Goal: Information Seeking & Learning: Compare options

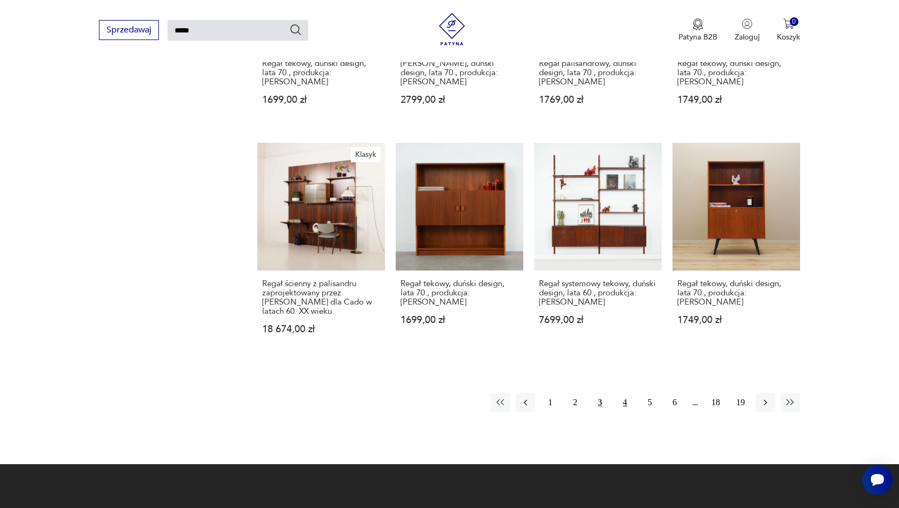
scroll to position [795, 0]
click at [622, 398] on button "4" at bounding box center [624, 401] width 19 height 19
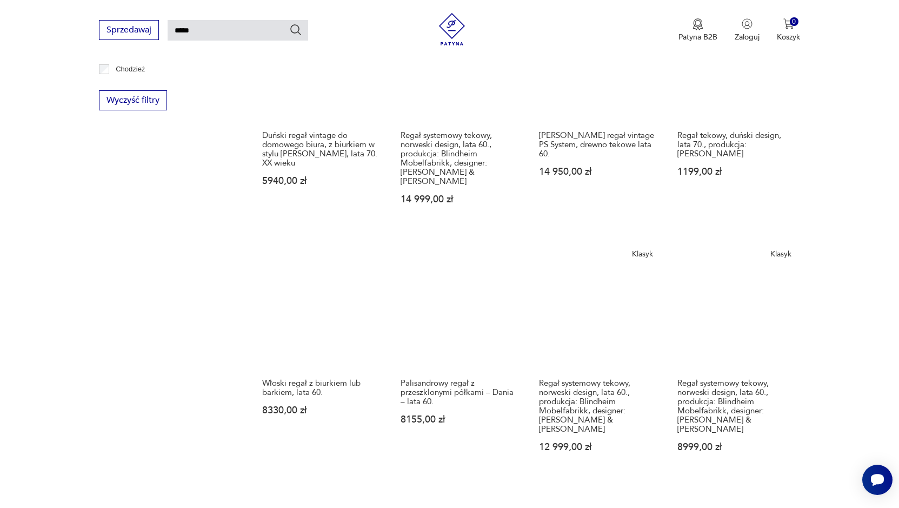
scroll to position [741, 0]
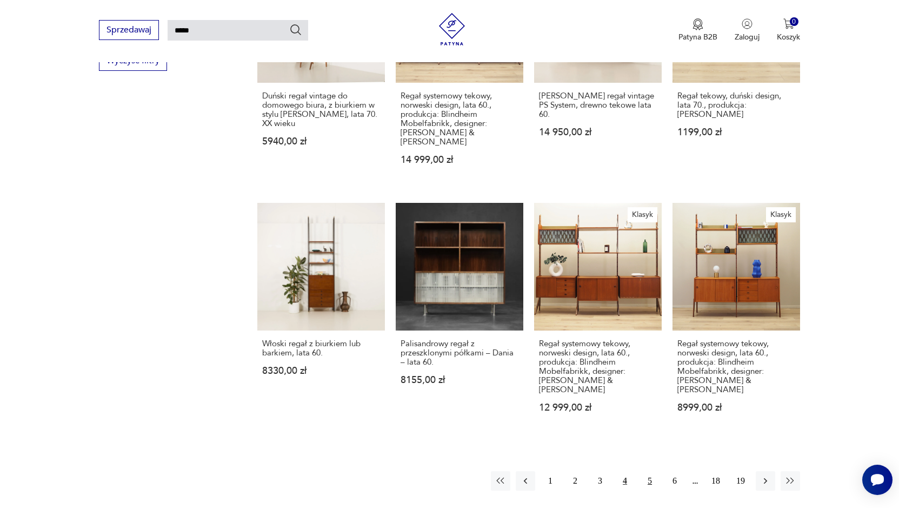
click at [650, 471] on button "5" at bounding box center [649, 480] width 19 height 19
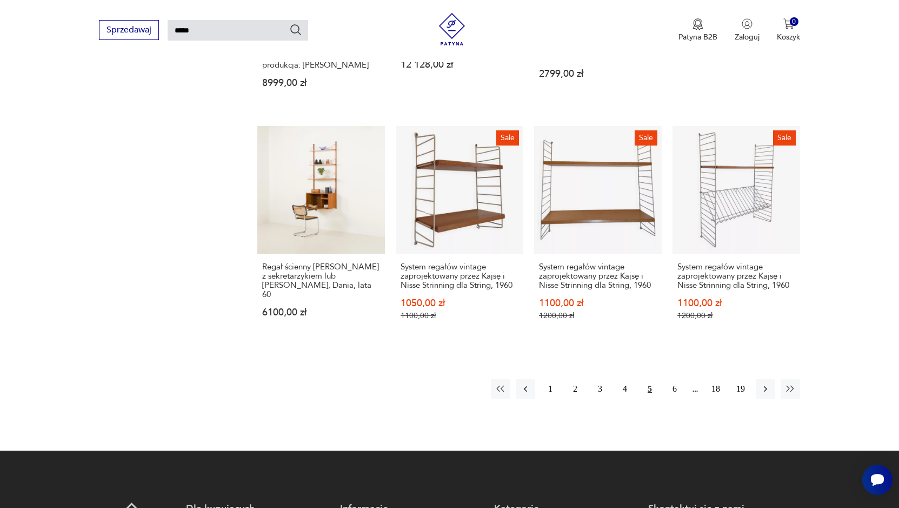
scroll to position [849, 0]
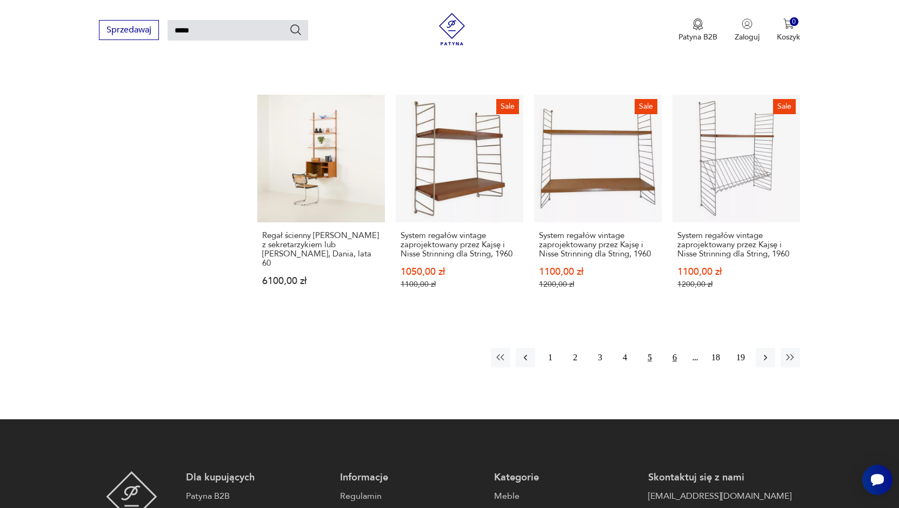
click at [675, 348] on button "6" at bounding box center [674, 357] width 19 height 19
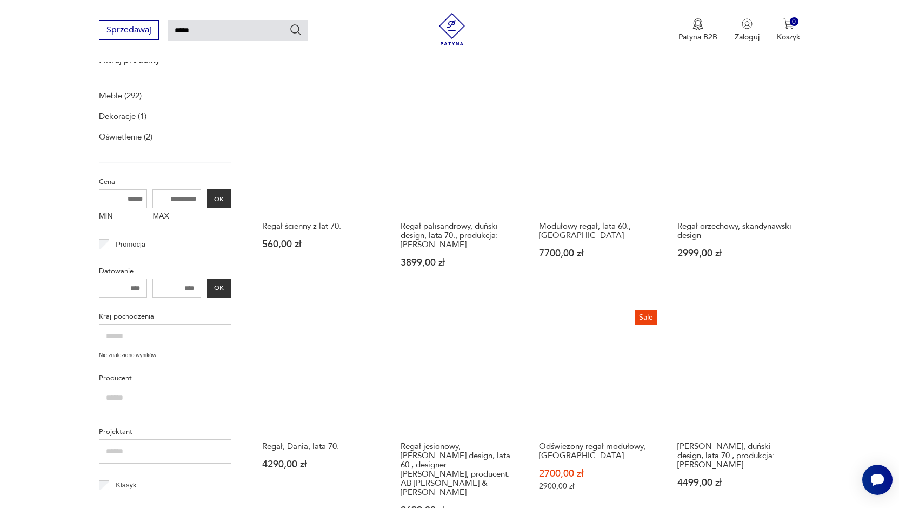
scroll to position [201, 0]
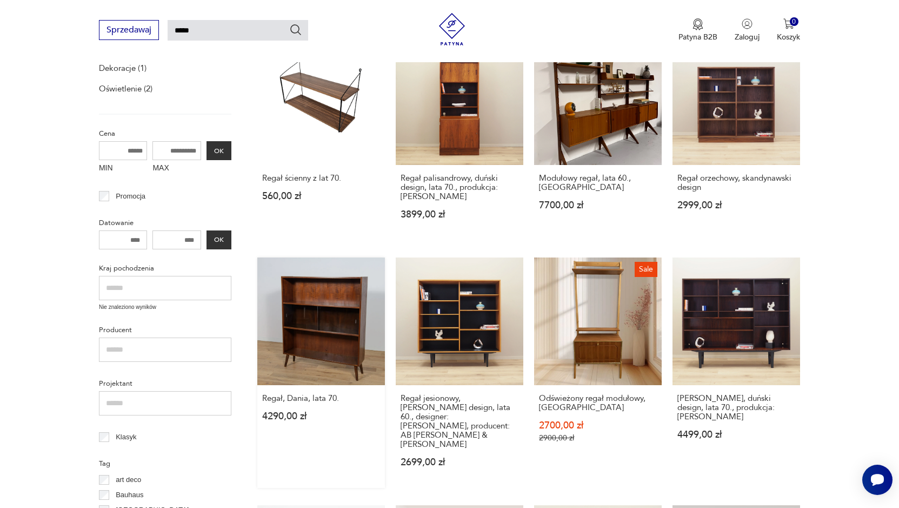
click at [312, 339] on link "Regał, Dania, lata 70. 4290,00 zł" at bounding box center [321, 372] width 128 height 230
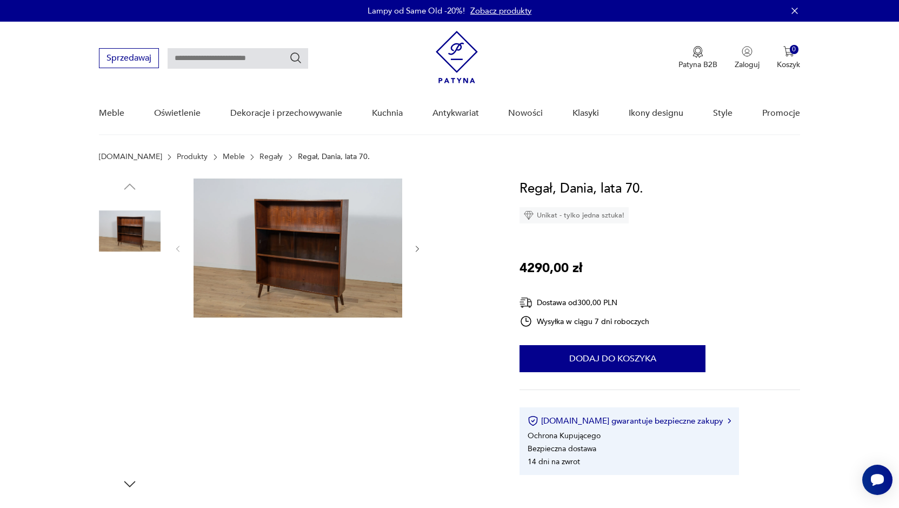
click at [305, 282] on img at bounding box center [298, 247] width 209 height 139
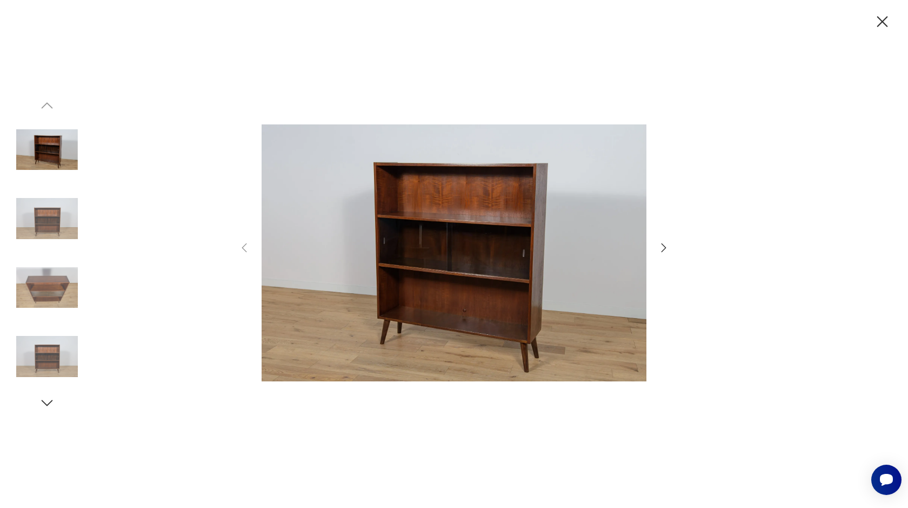
click at [659, 247] on icon "button" at bounding box center [663, 247] width 13 height 13
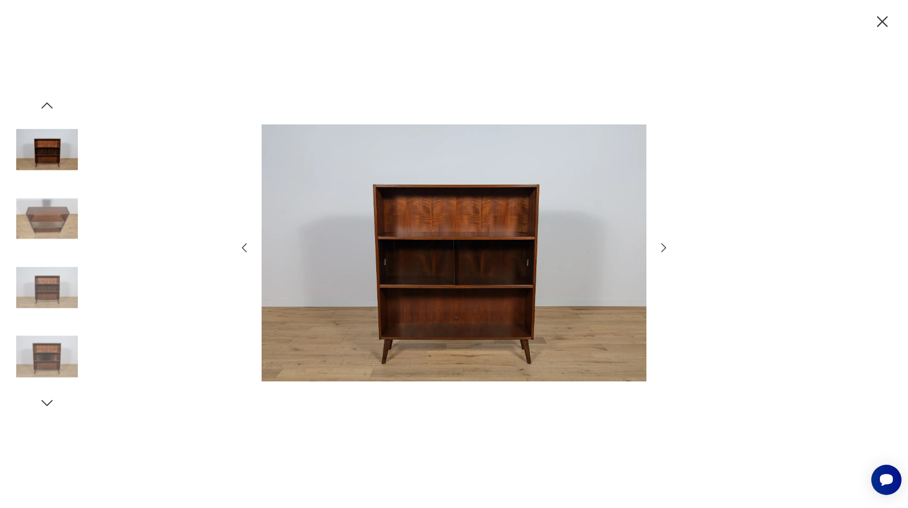
click at [659, 247] on icon "button" at bounding box center [663, 247] width 13 height 13
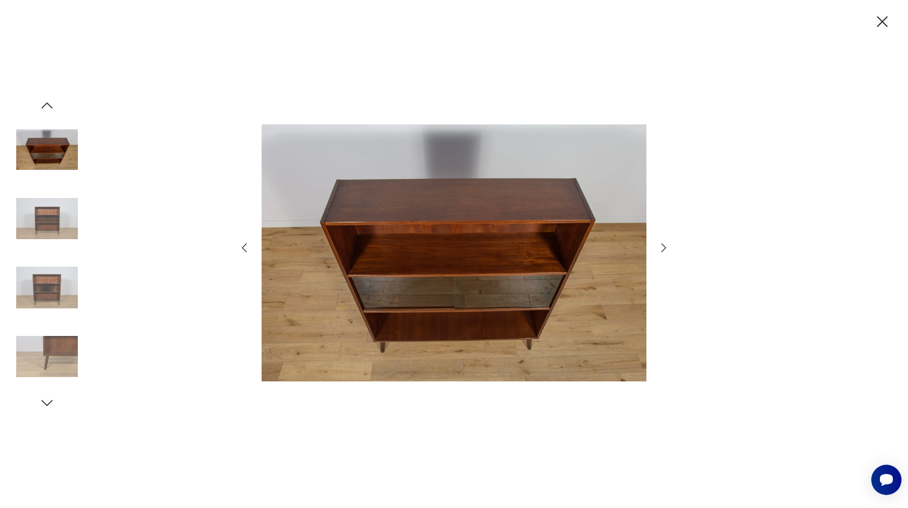
click at [659, 247] on icon "button" at bounding box center [663, 247] width 13 height 13
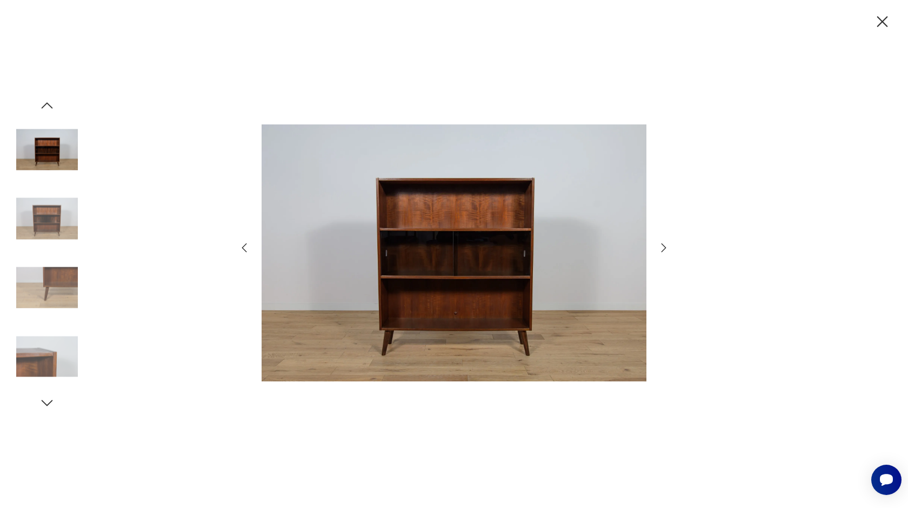
click at [659, 247] on icon "button" at bounding box center [663, 247] width 13 height 13
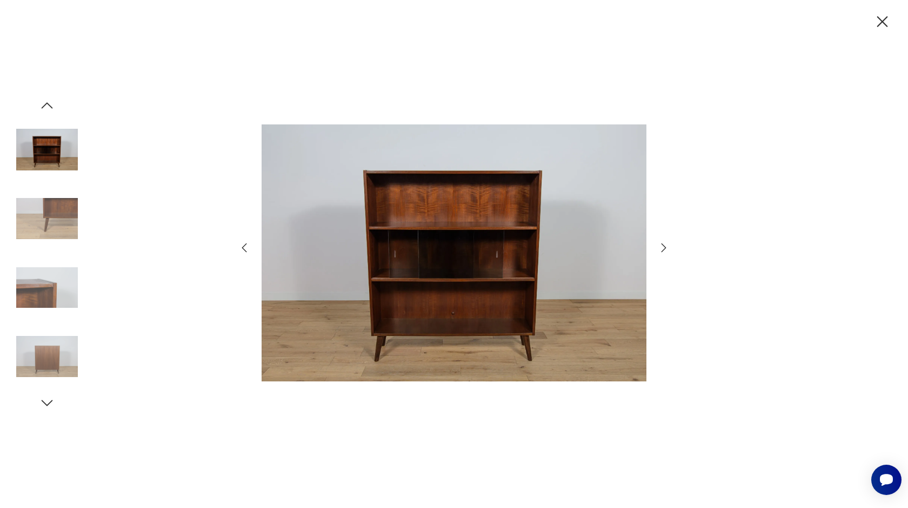
click at [659, 247] on icon "button" at bounding box center [663, 247] width 13 height 13
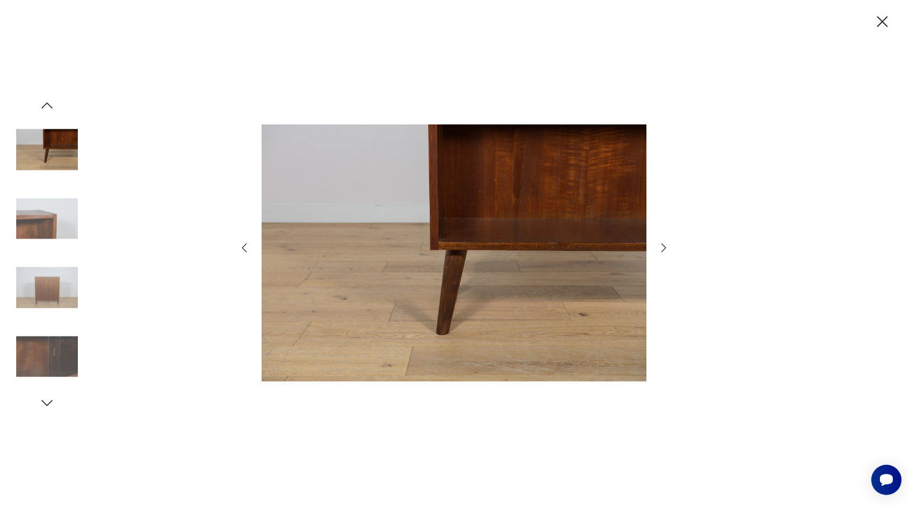
type input "*****"
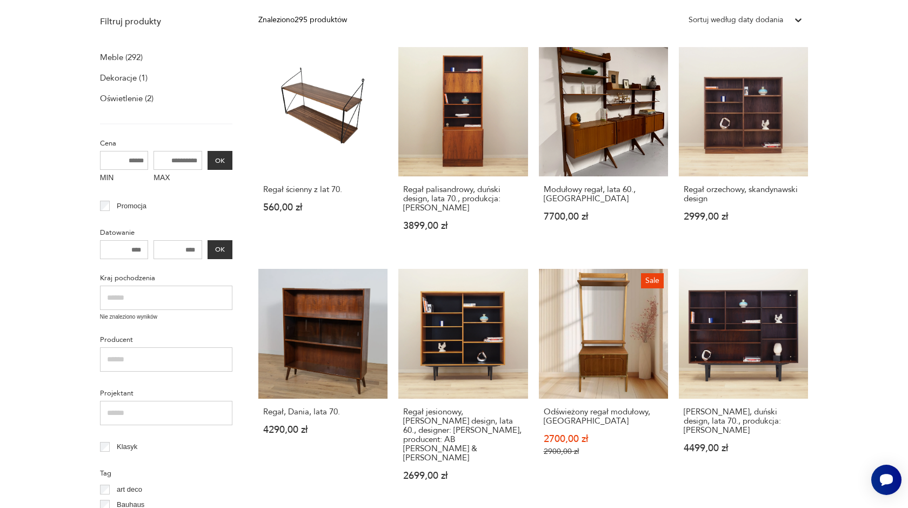
scroll to position [849, 0]
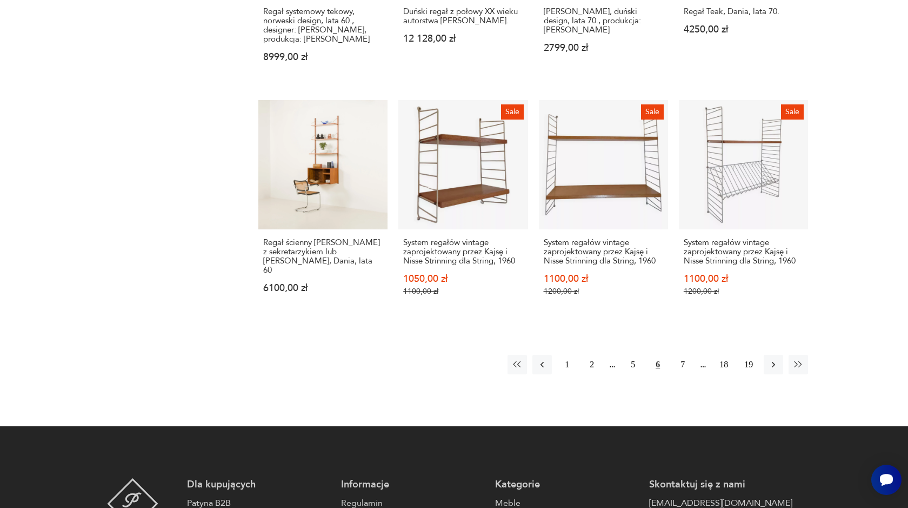
scroll to position [191, 0]
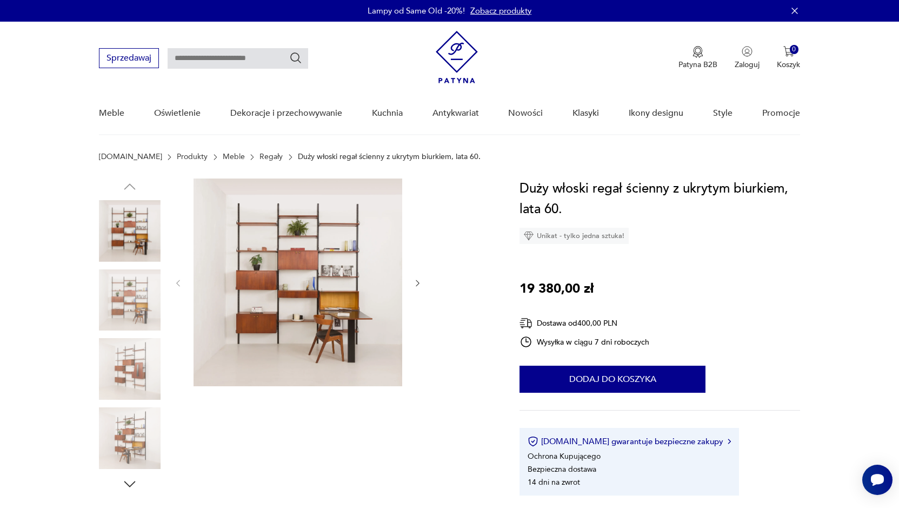
click at [416, 282] on icon "button" at bounding box center [417, 282] width 9 height 9
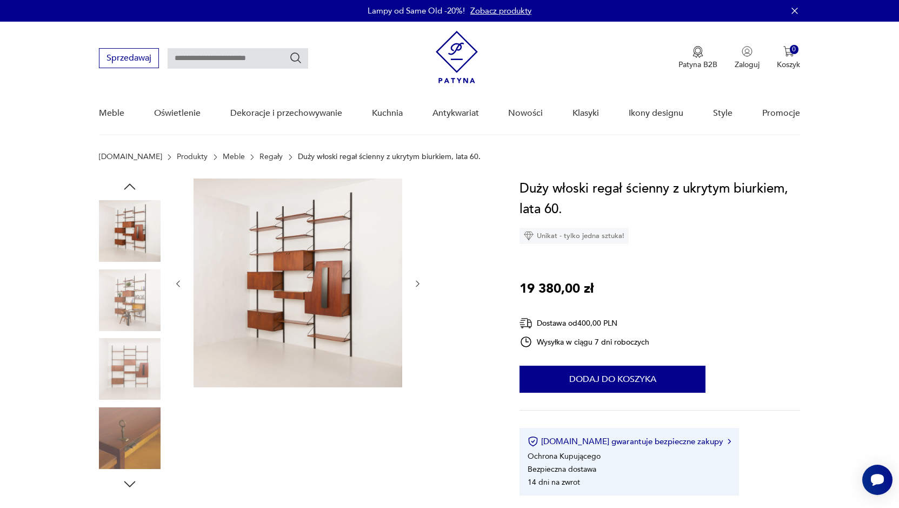
click at [416, 282] on icon "button" at bounding box center [417, 283] width 9 height 9
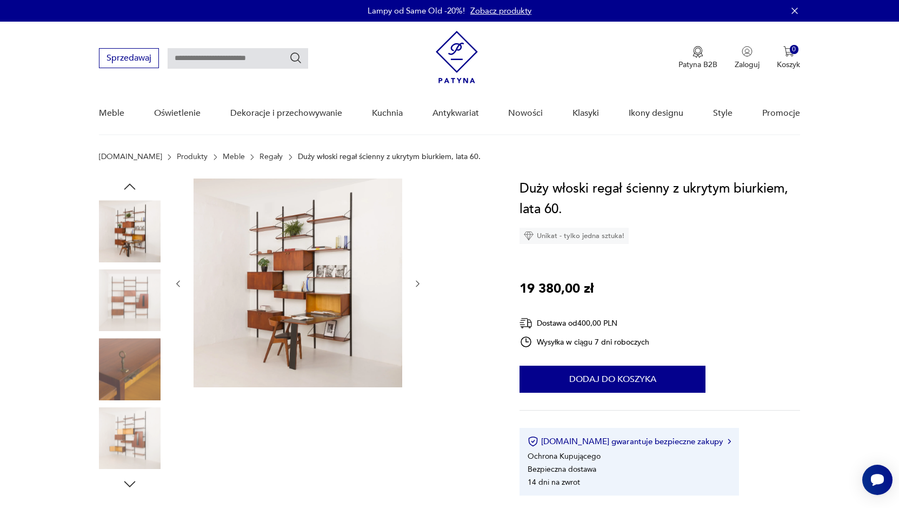
click at [416, 282] on icon "button" at bounding box center [417, 283] width 9 height 9
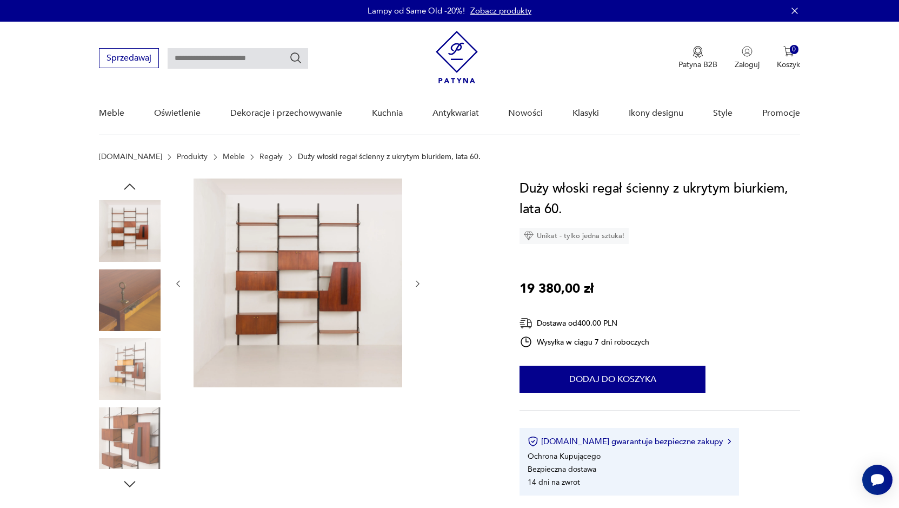
click at [416, 282] on icon "button" at bounding box center [417, 283] width 9 height 9
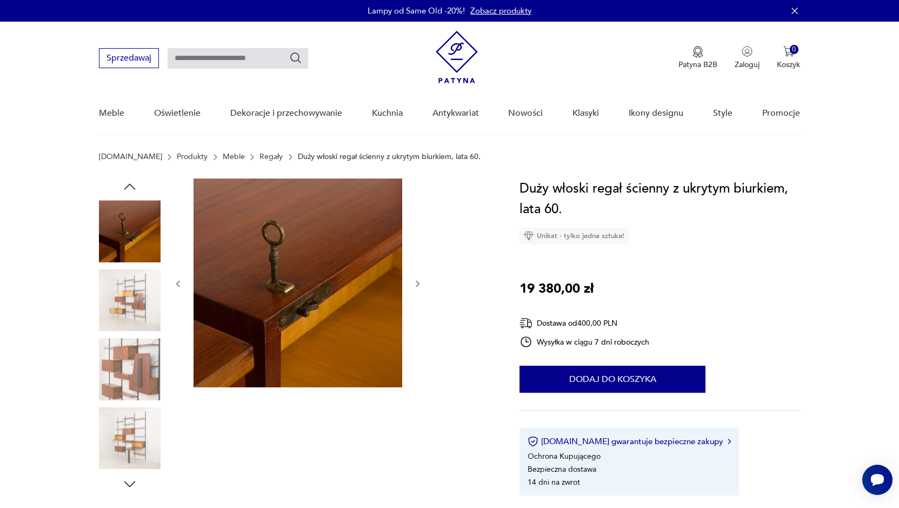
click at [416, 282] on icon "button" at bounding box center [417, 283] width 9 height 9
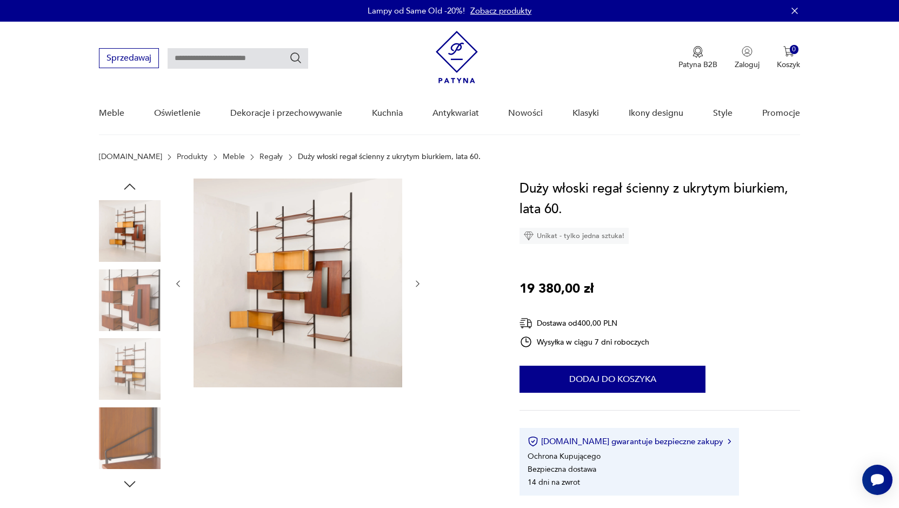
click at [416, 282] on icon "button" at bounding box center [417, 283] width 9 height 9
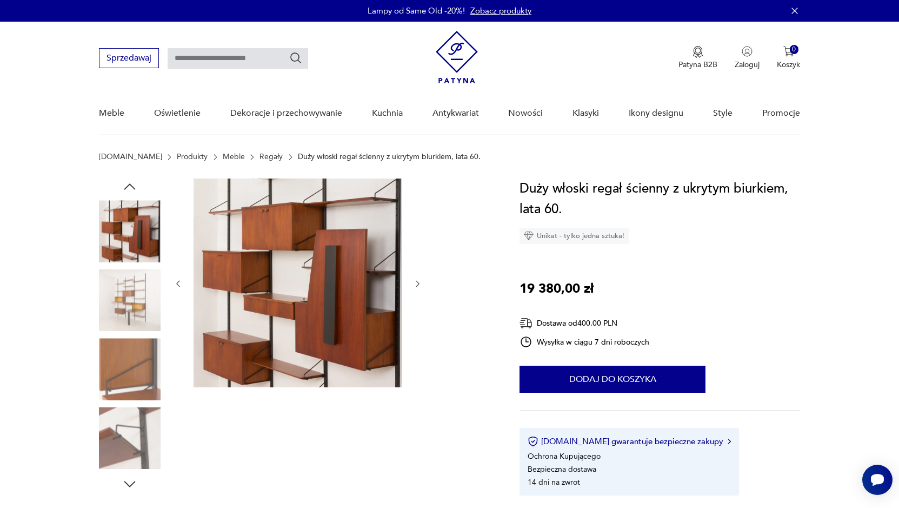
click at [416, 282] on icon "button" at bounding box center [417, 283] width 9 height 9
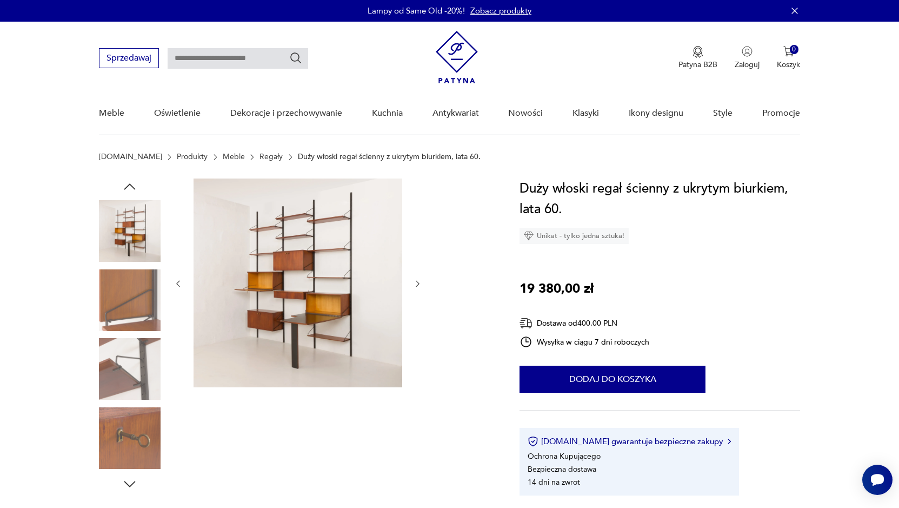
click at [416, 282] on icon "button" at bounding box center [417, 283] width 9 height 9
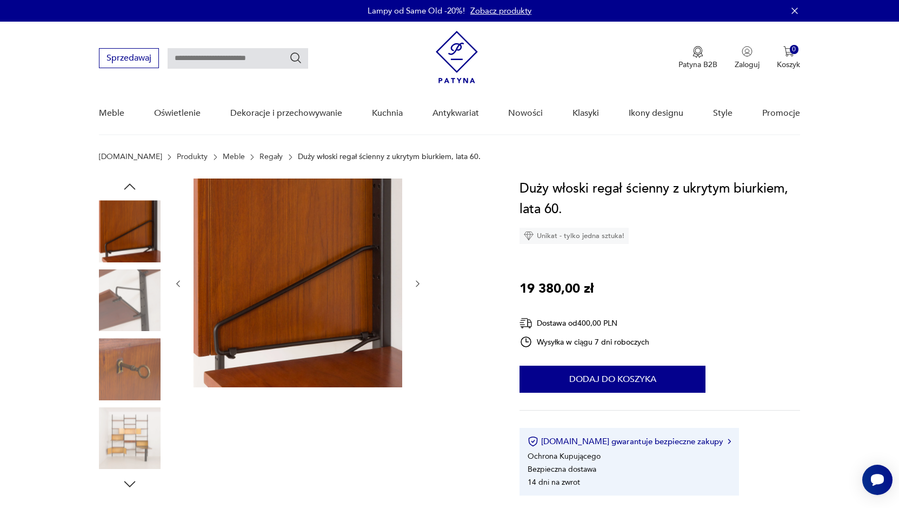
type input "*****"
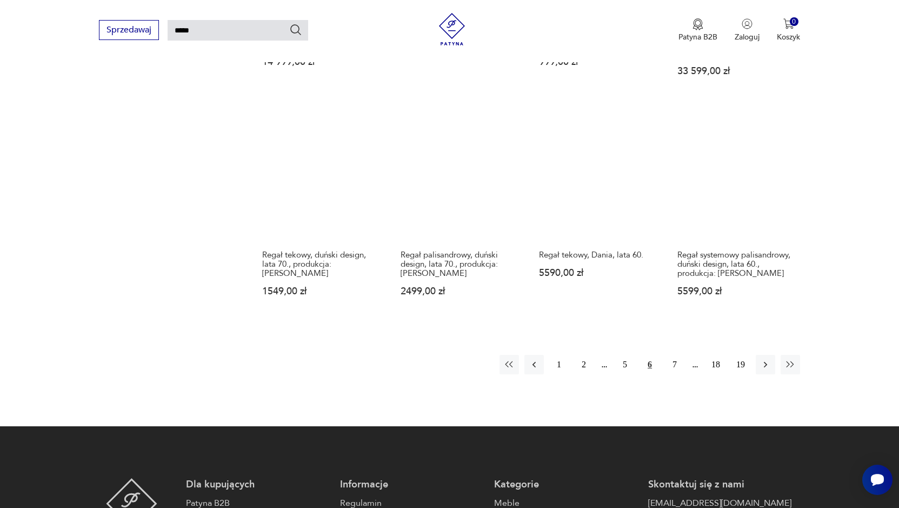
scroll to position [835, 0]
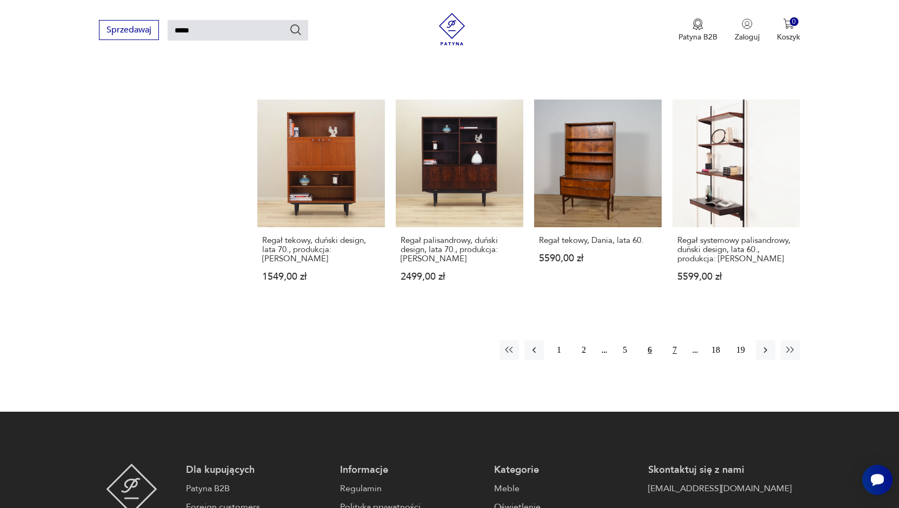
click at [673, 340] on button "7" at bounding box center [674, 349] width 19 height 19
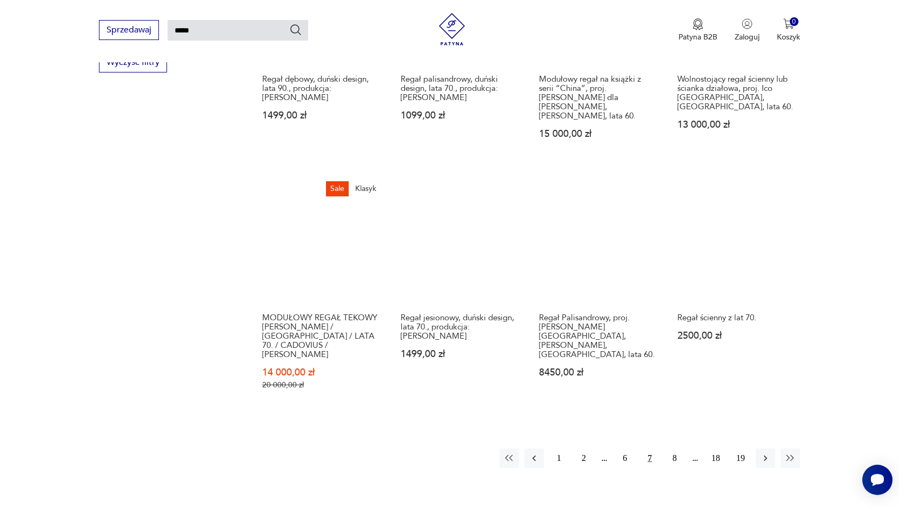
scroll to position [741, 0]
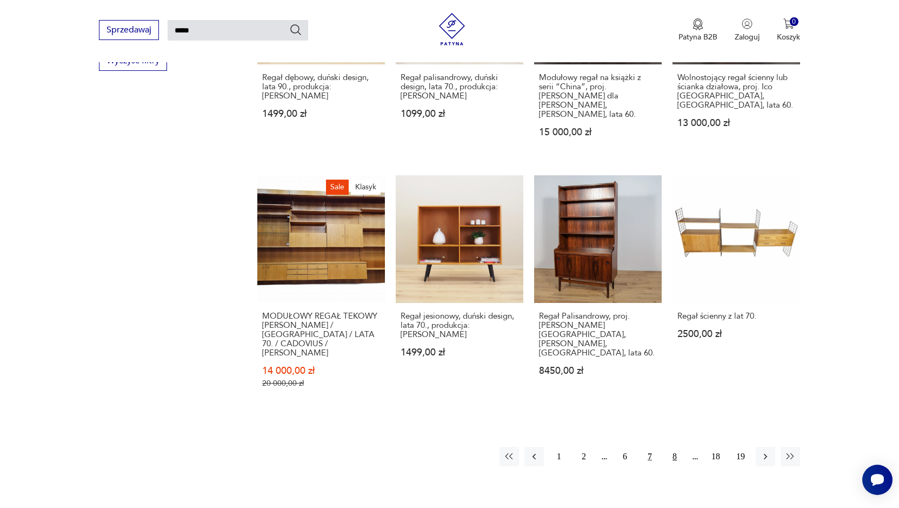
click at [670, 446] on button "8" at bounding box center [674, 455] width 19 height 19
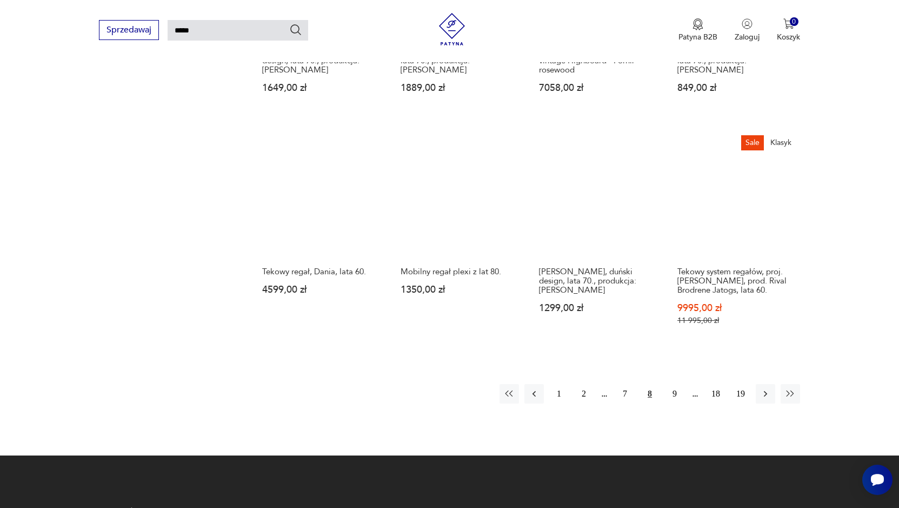
scroll to position [849, 0]
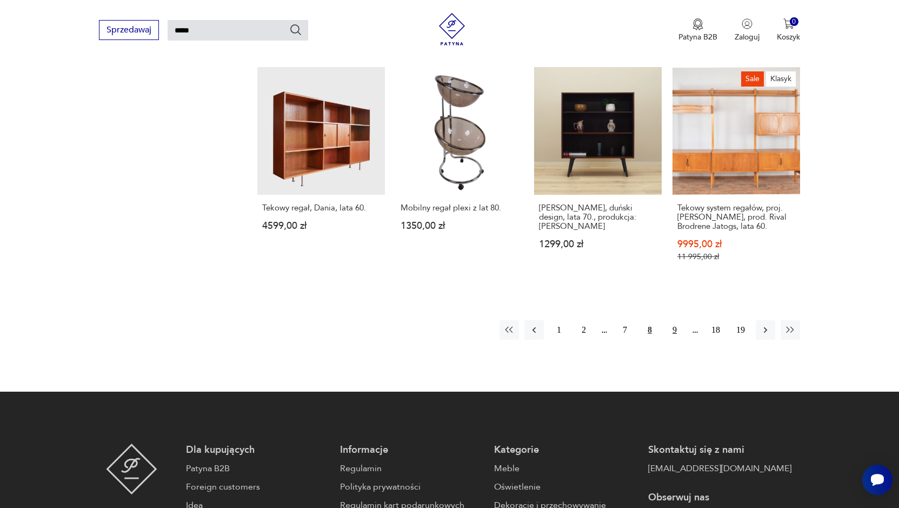
click at [673, 320] on button "9" at bounding box center [674, 329] width 19 height 19
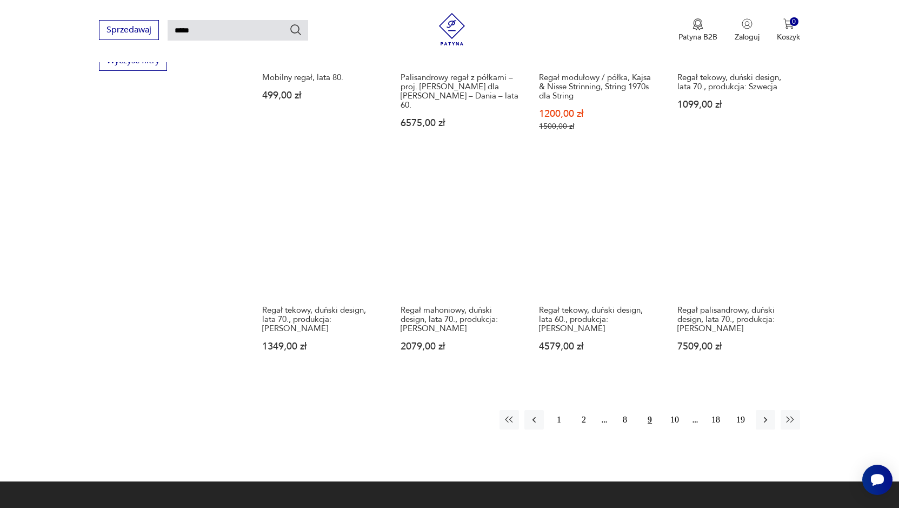
scroll to position [795, 0]
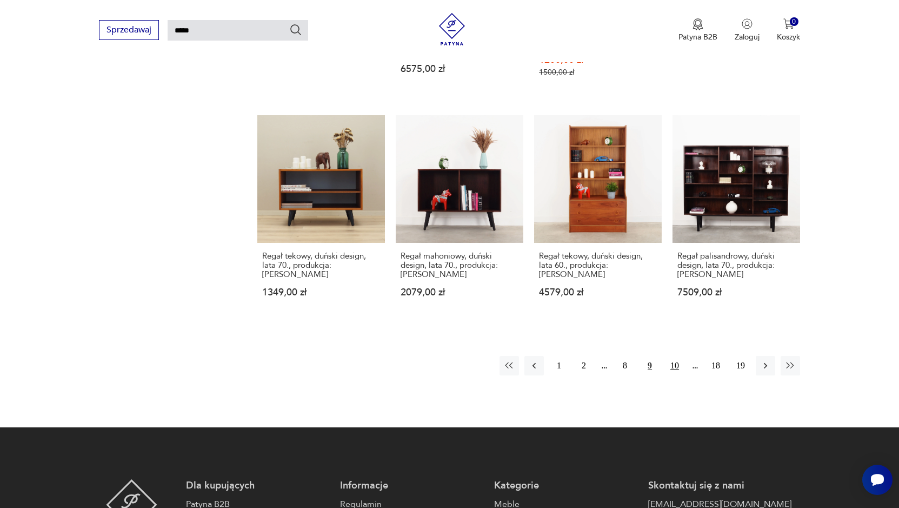
click at [675, 366] on button "10" at bounding box center [674, 365] width 19 height 19
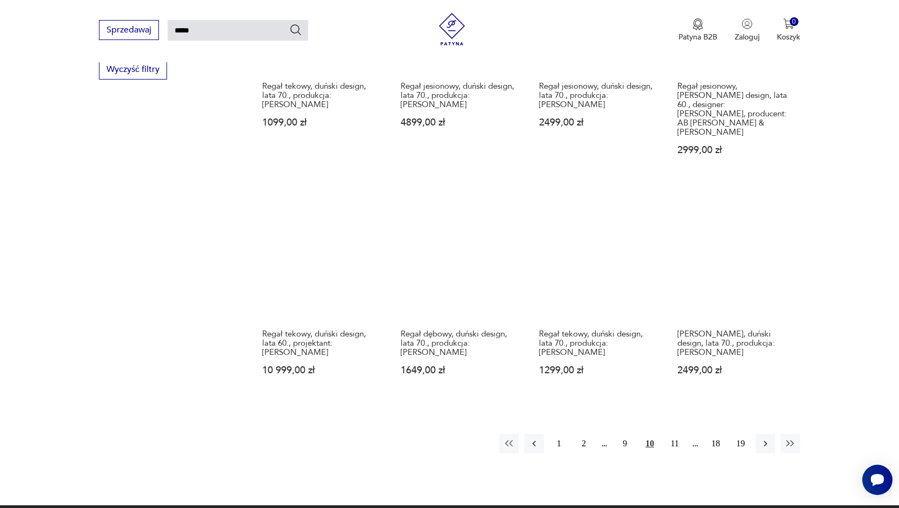
scroll to position [795, 0]
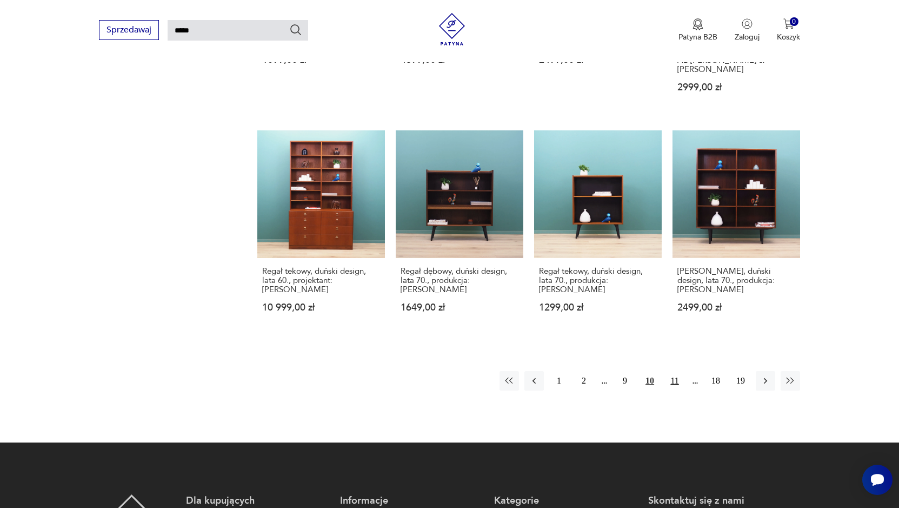
click at [677, 371] on button "11" at bounding box center [674, 380] width 19 height 19
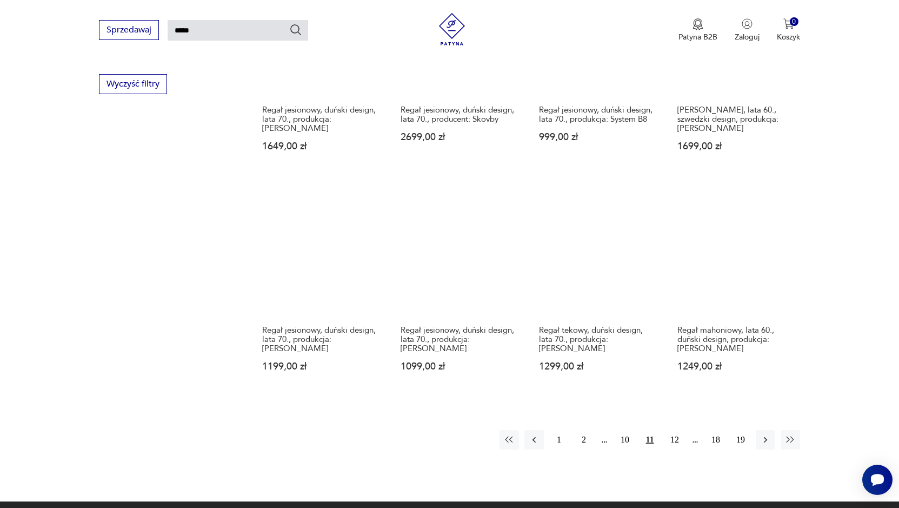
scroll to position [741, 0]
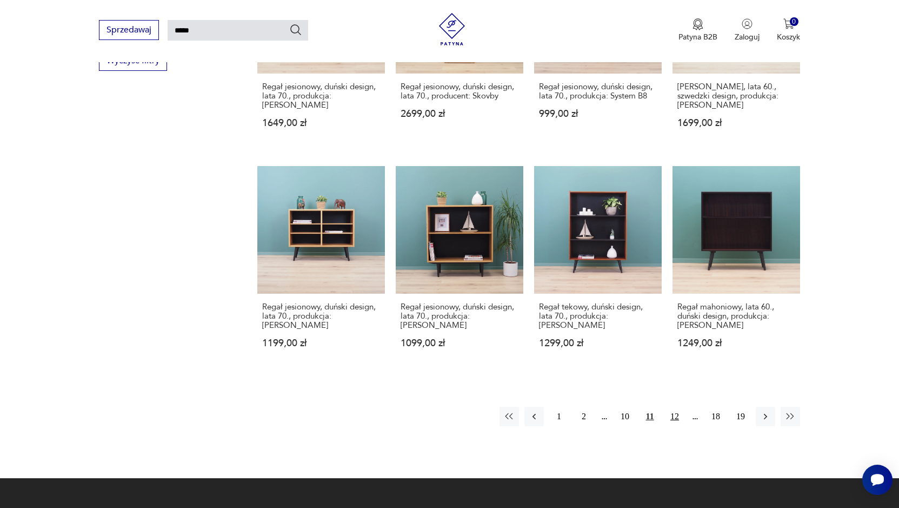
click at [675, 415] on button "12" at bounding box center [674, 415] width 19 height 19
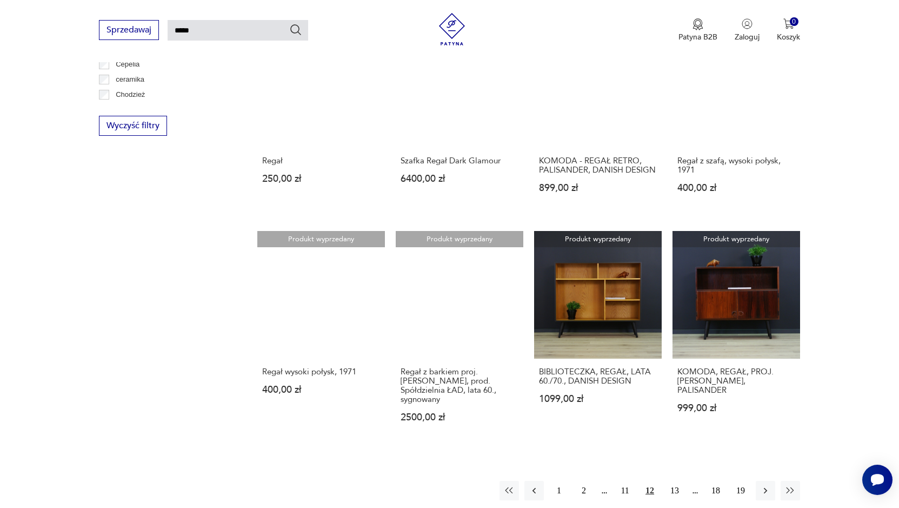
scroll to position [687, 0]
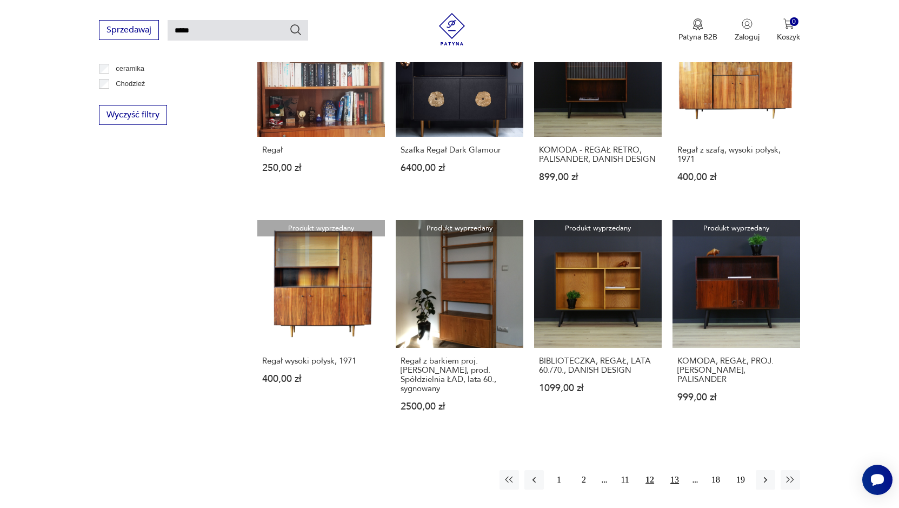
click at [676, 470] on button "13" at bounding box center [674, 479] width 19 height 19
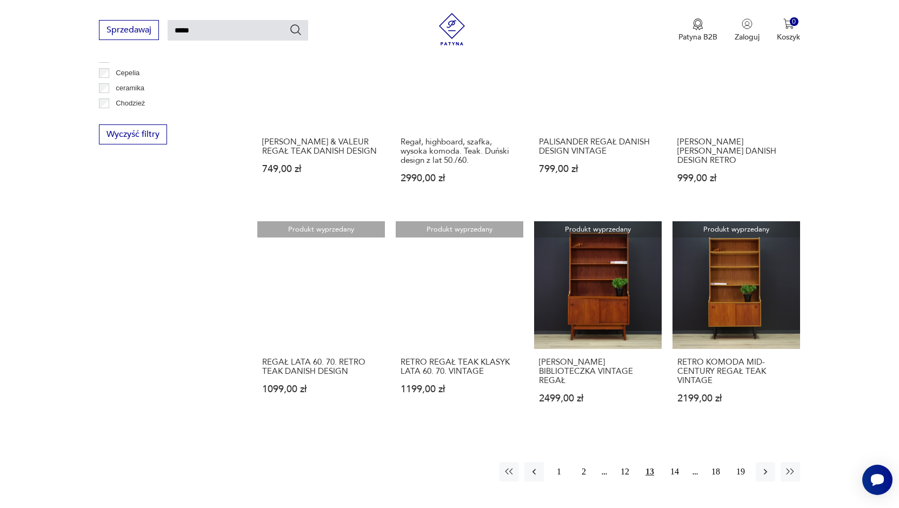
scroll to position [687, 0]
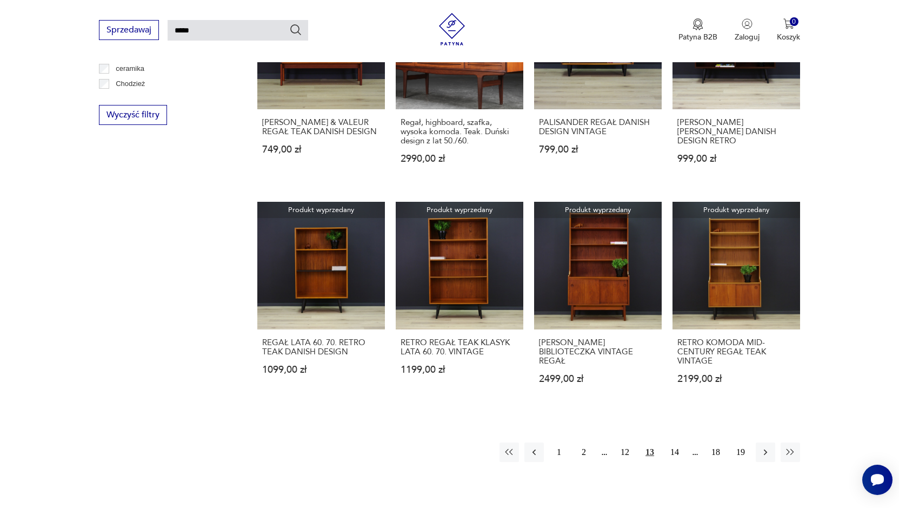
click at [204, 34] on input "*****" at bounding box center [238, 30] width 141 height 21
type input "*"
type input "**********"
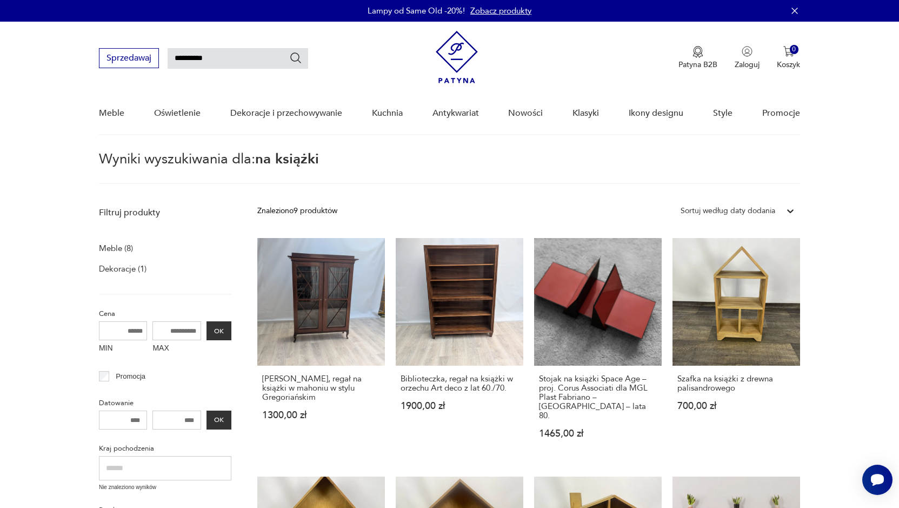
click at [232, 66] on input "**********" at bounding box center [238, 58] width 141 height 21
type input "*"
type input "**********"
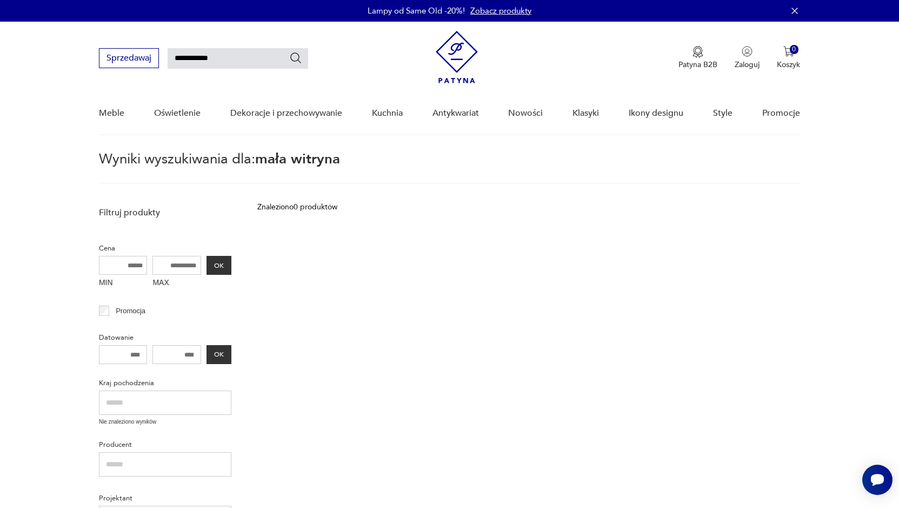
click at [194, 56] on input "**********" at bounding box center [238, 58] width 141 height 21
click at [211, 63] on input "*******" at bounding box center [238, 58] width 141 height 21
type input "*******"
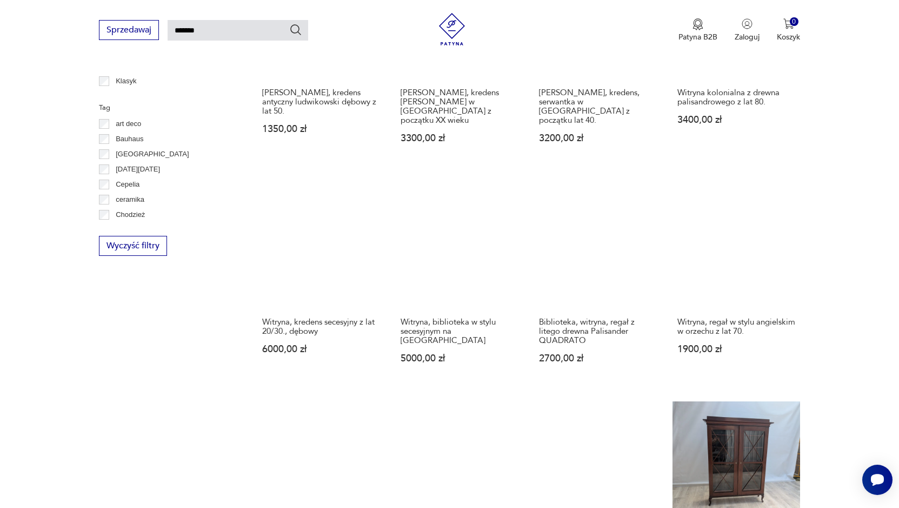
scroll to position [579, 0]
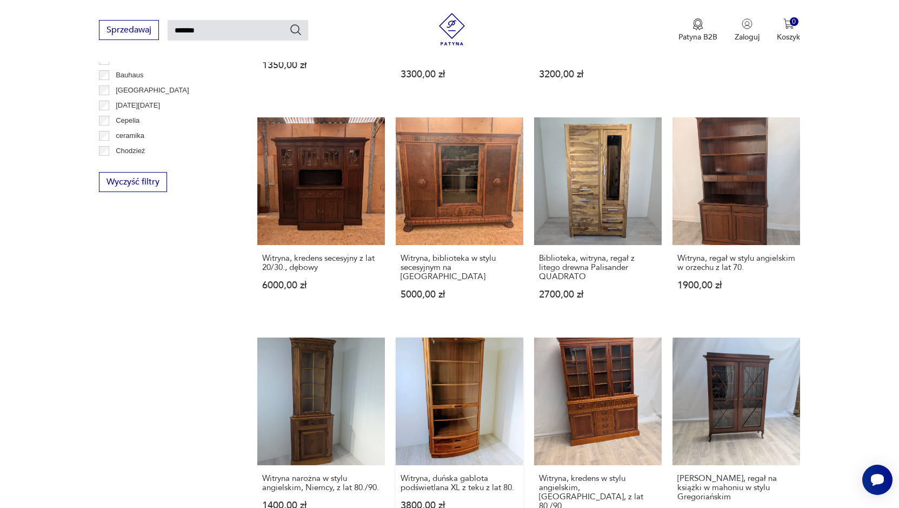
click at [459, 383] on link "Witryna, duńska gablota podświetlana XL z teku z lat 80. 3800,00 zł" at bounding box center [460, 443] width 128 height 212
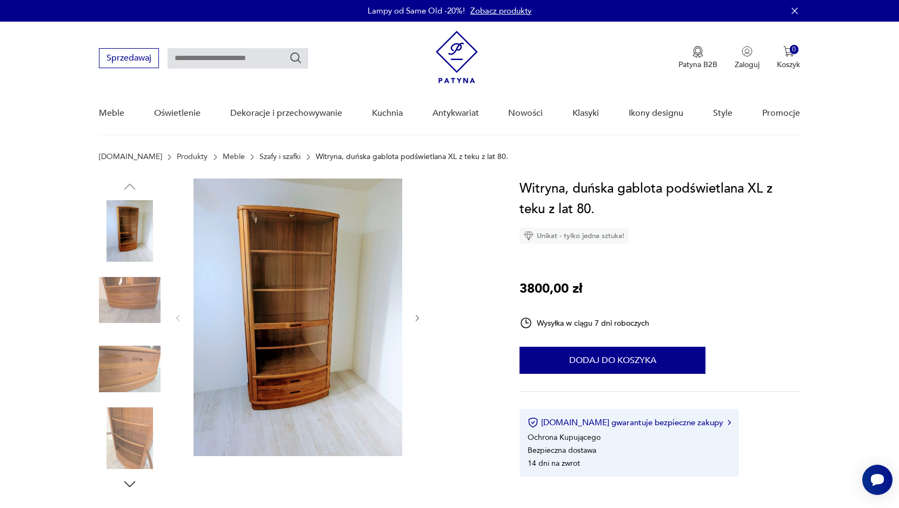
click at [315, 384] on img at bounding box center [298, 316] width 209 height 277
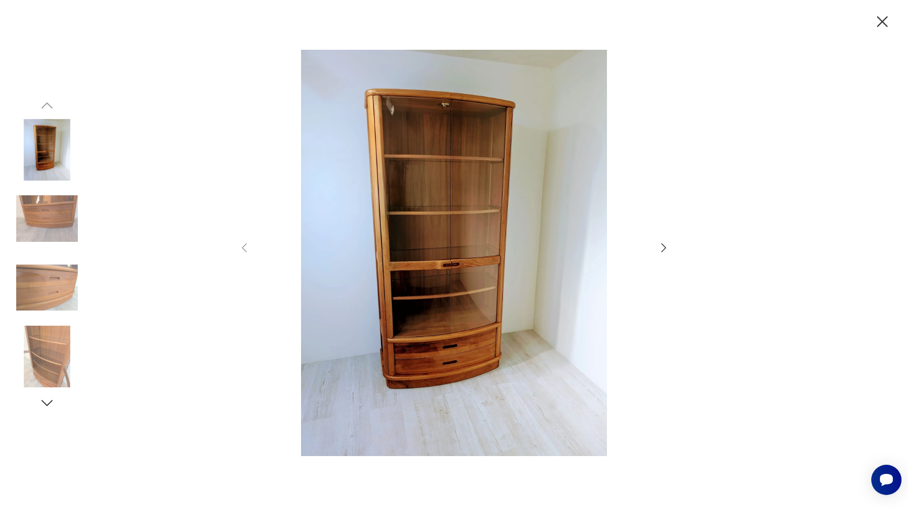
click at [662, 249] on icon "button" at bounding box center [663, 247] width 13 height 13
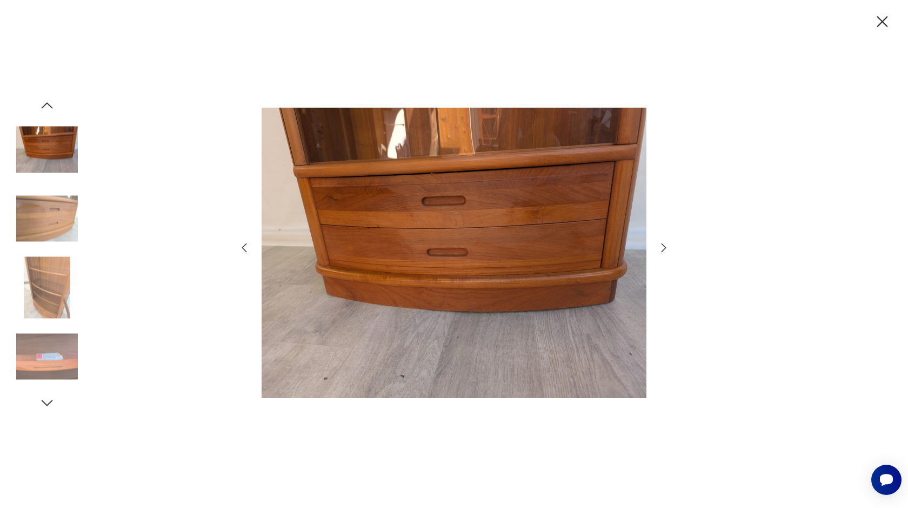
click at [662, 249] on icon "button" at bounding box center [663, 247] width 13 height 13
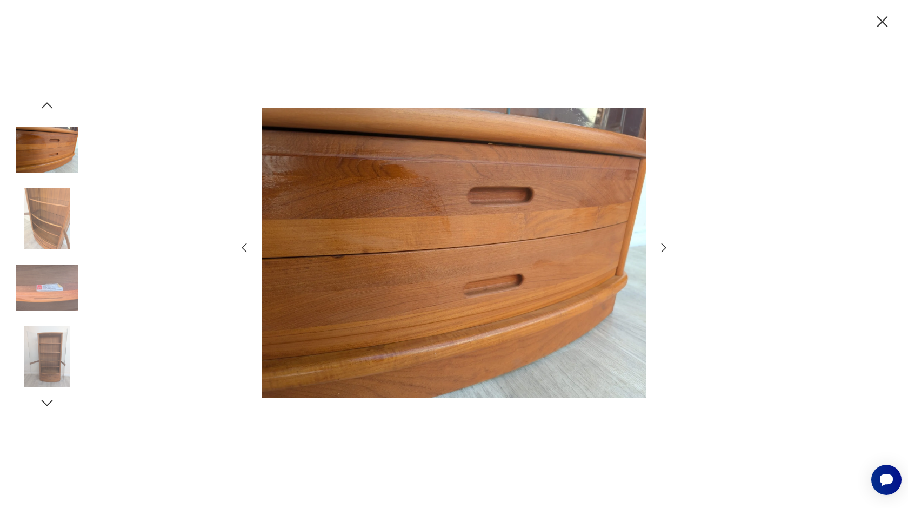
click at [662, 249] on icon "button" at bounding box center [663, 247] width 13 height 13
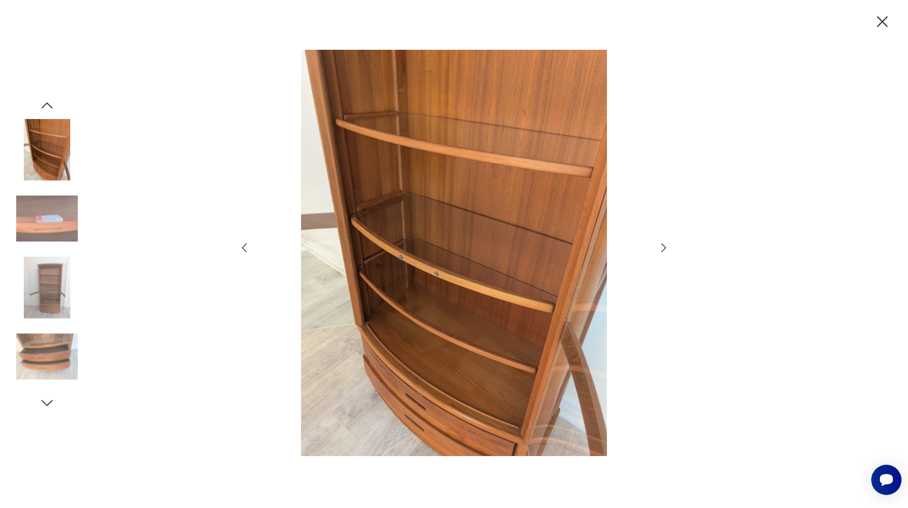
click at [662, 249] on icon "button" at bounding box center [663, 247] width 13 height 13
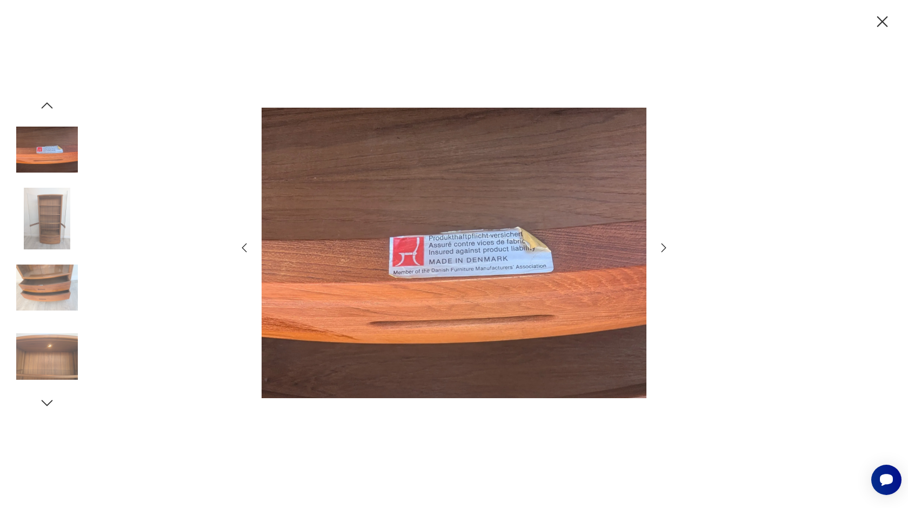
click at [662, 249] on icon "button" at bounding box center [663, 247] width 13 height 13
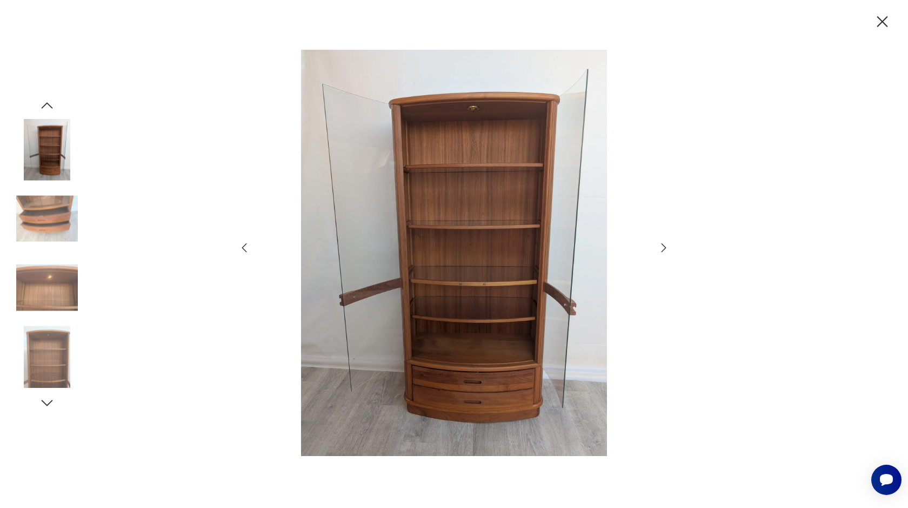
click at [662, 249] on icon "button" at bounding box center [663, 247] width 13 height 13
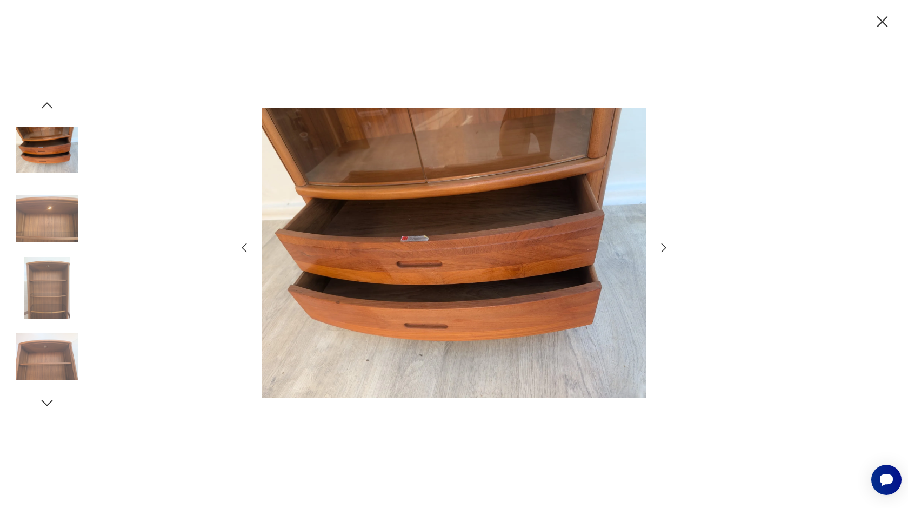
click at [662, 249] on icon "button" at bounding box center [663, 247] width 13 height 13
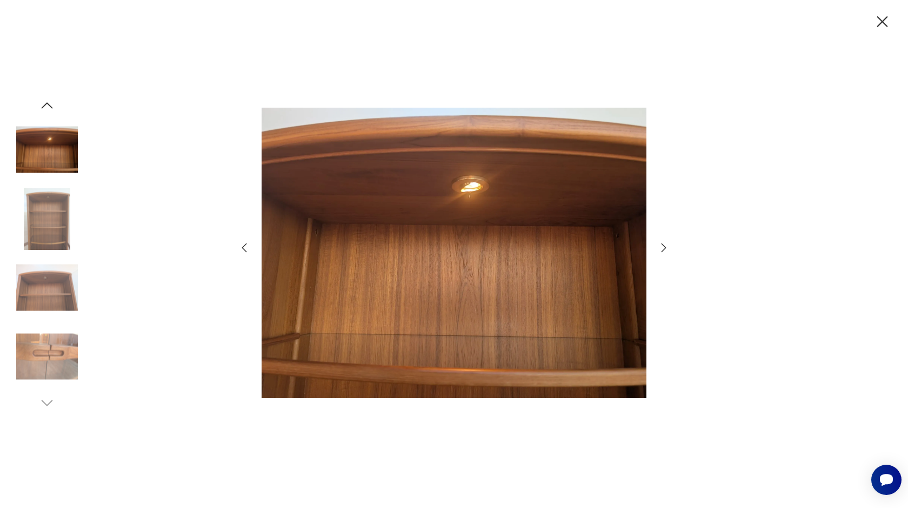
click at [662, 249] on icon "button" at bounding box center [663, 247] width 13 height 13
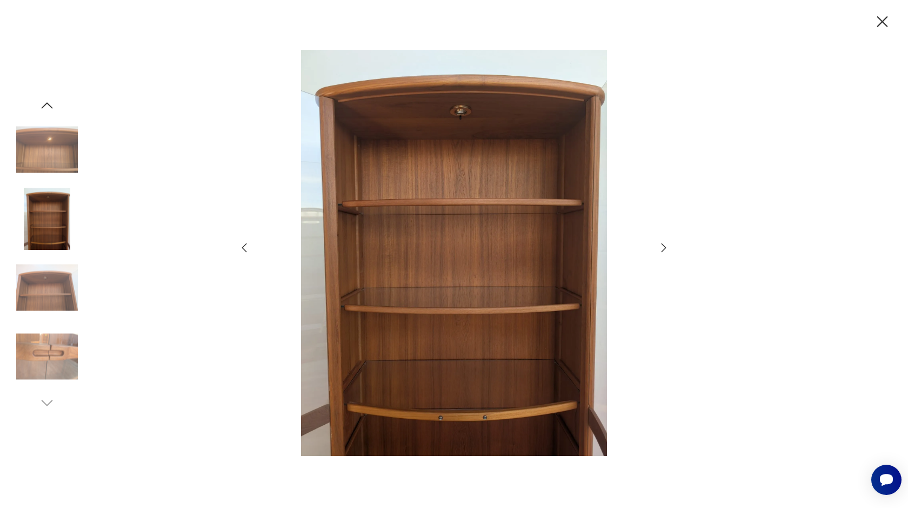
click at [662, 249] on icon "button" at bounding box center [663, 247] width 13 height 13
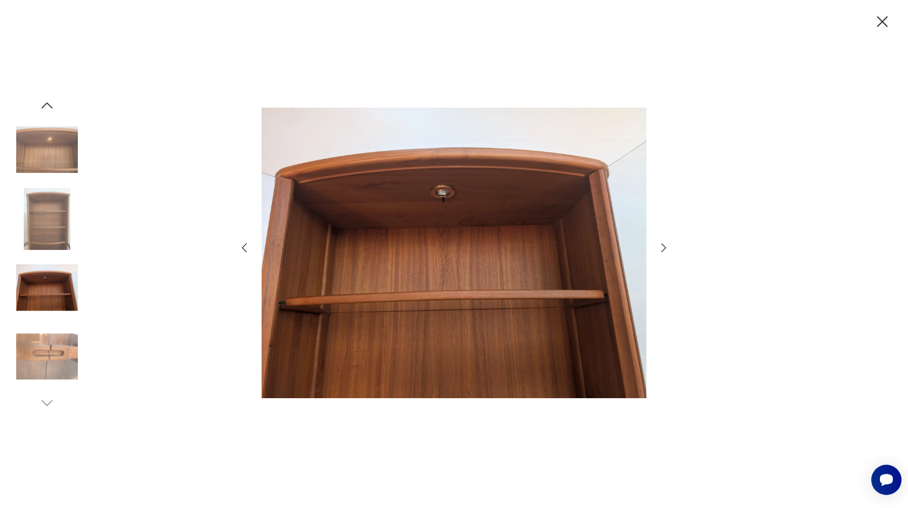
click at [662, 249] on icon "button" at bounding box center [663, 247] width 13 height 13
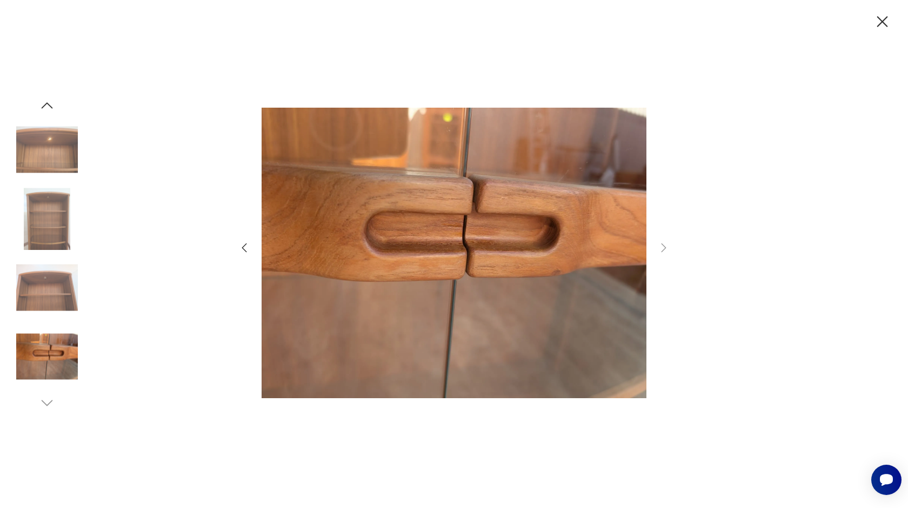
click at [662, 249] on icon "button" at bounding box center [663, 247] width 13 height 13
type input "*******"
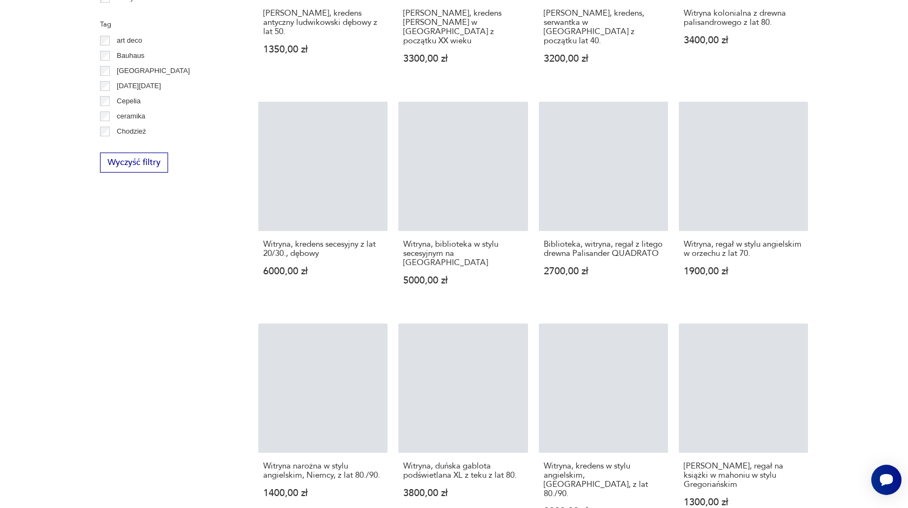
scroll to position [575, 0]
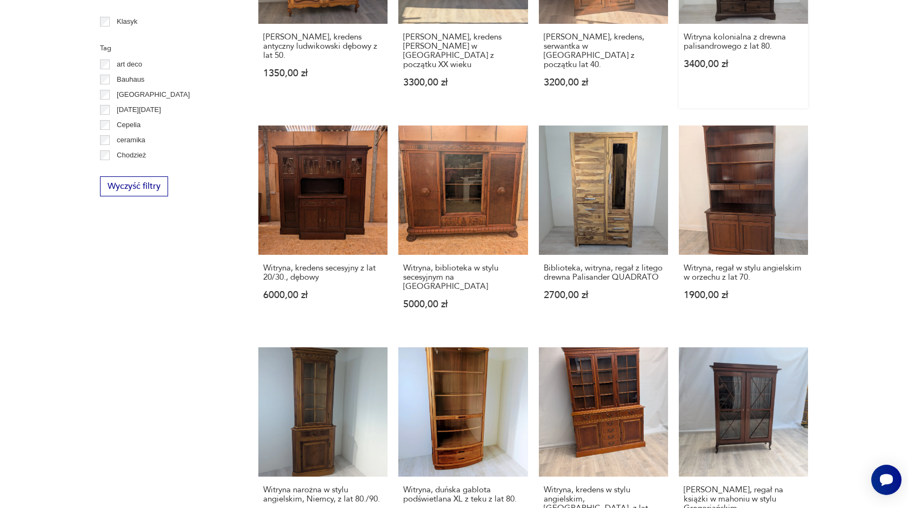
click at [749, 10] on link "Witryna kolonialna z drewna palisandrowego z lat 80. 3400,00 zł" at bounding box center [743, 1] width 129 height 214
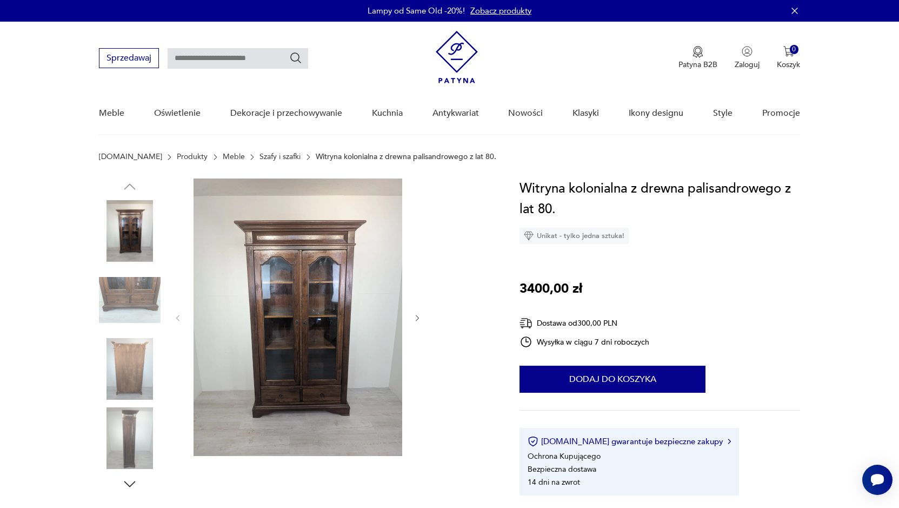
click at [324, 368] on img at bounding box center [298, 316] width 209 height 277
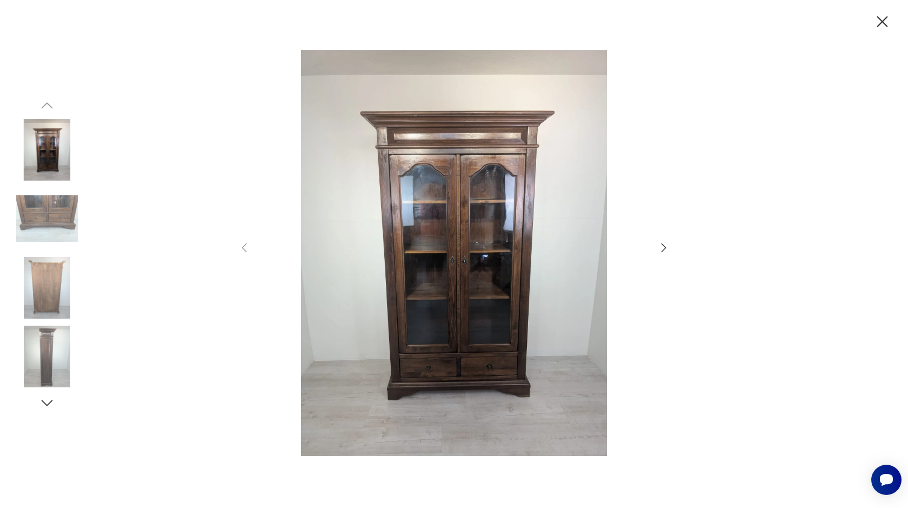
click at [663, 246] on icon "button" at bounding box center [663, 247] width 13 height 13
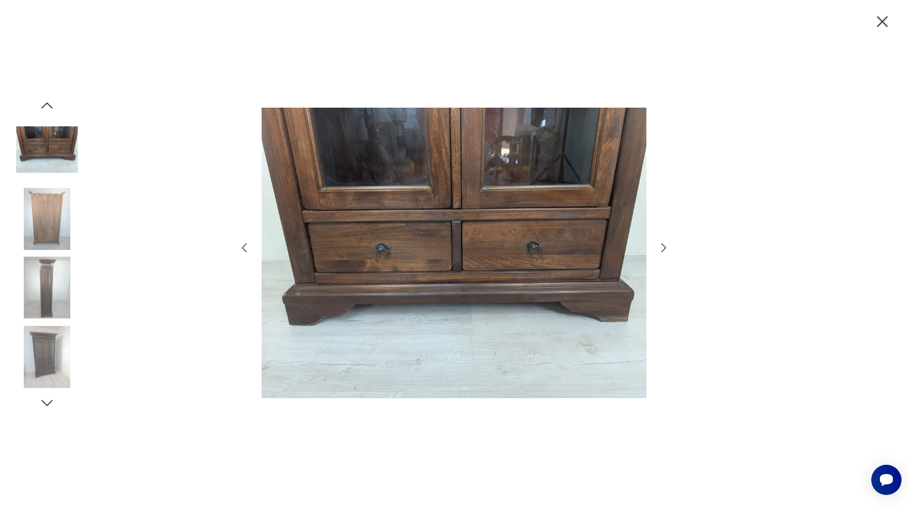
click at [663, 246] on icon "button" at bounding box center [663, 247] width 13 height 13
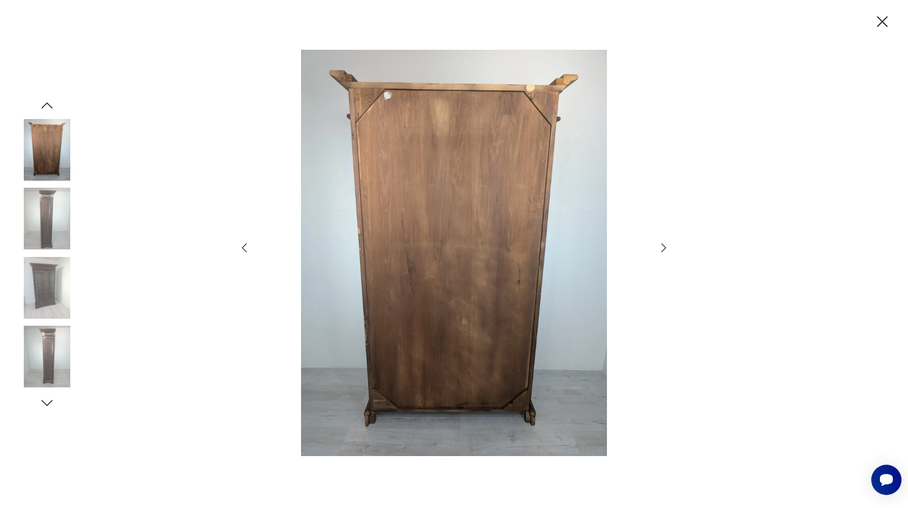
type input "*******"
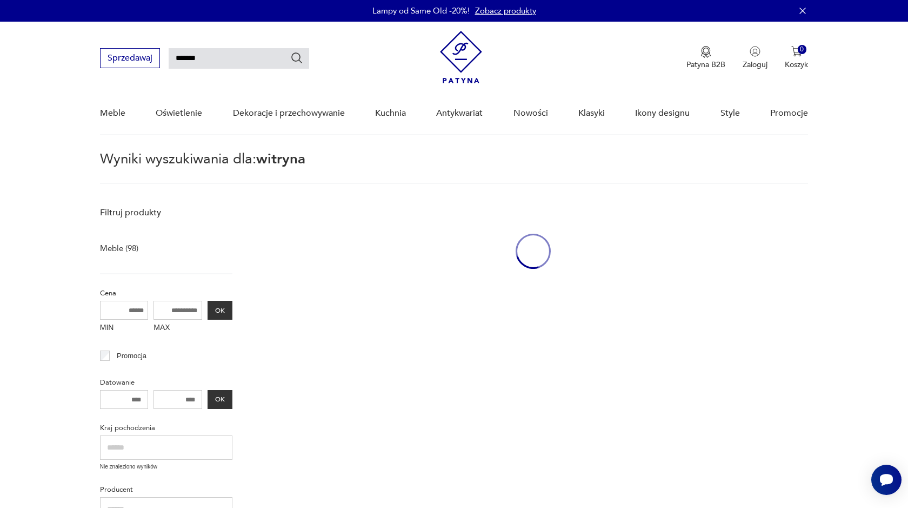
scroll to position [573, 0]
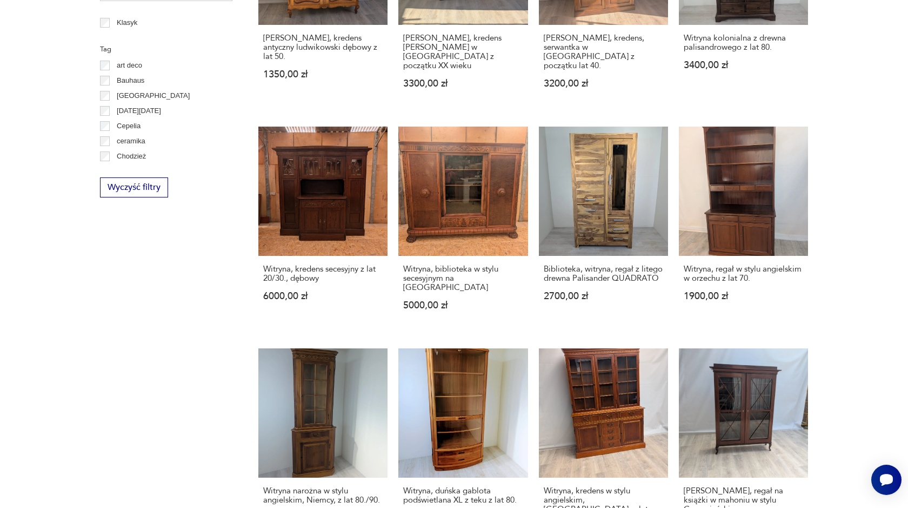
type input "**********"
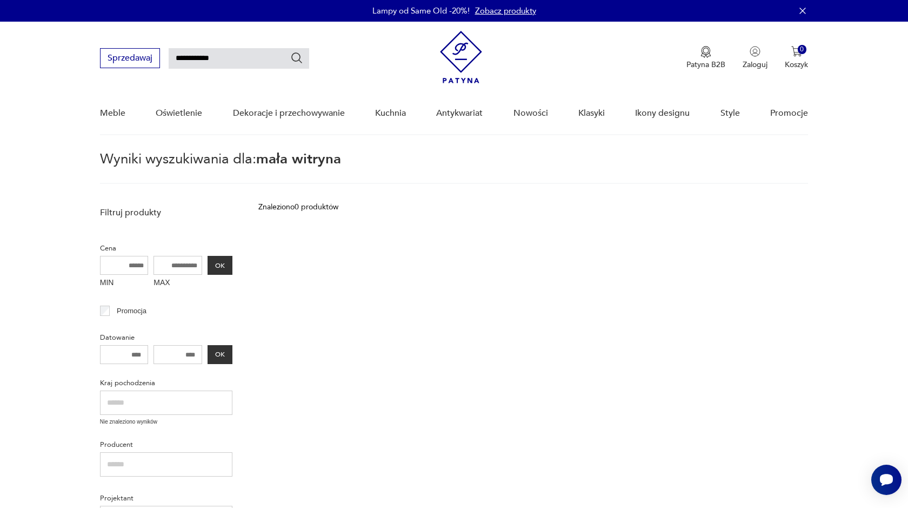
type input "*******"
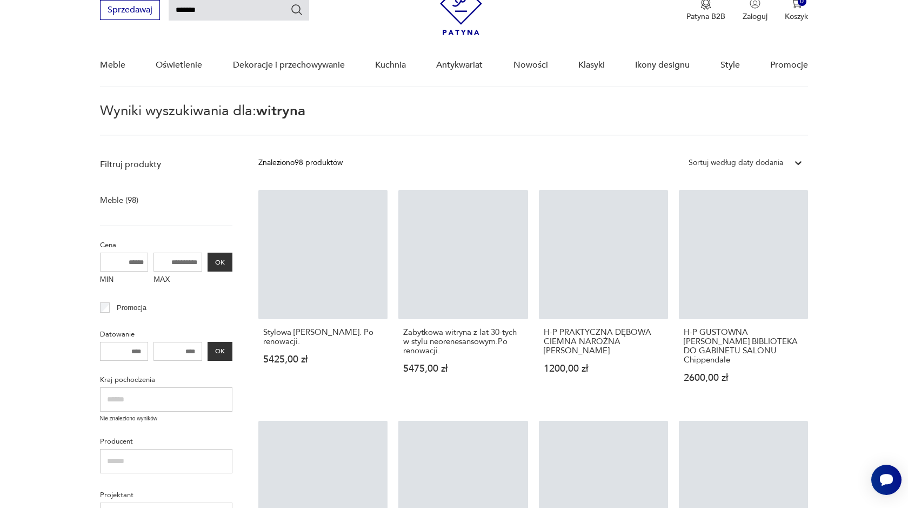
scroll to position [994, 0]
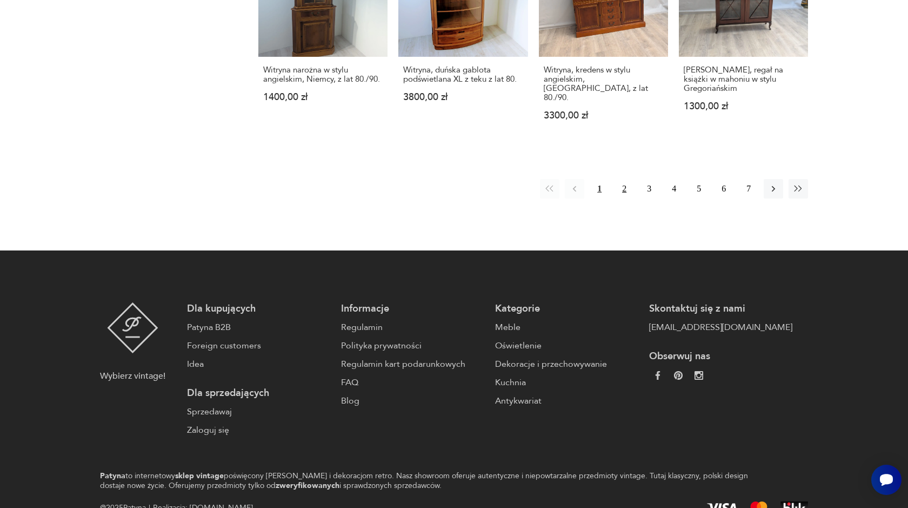
click at [626, 179] on button "2" at bounding box center [624, 188] width 19 height 19
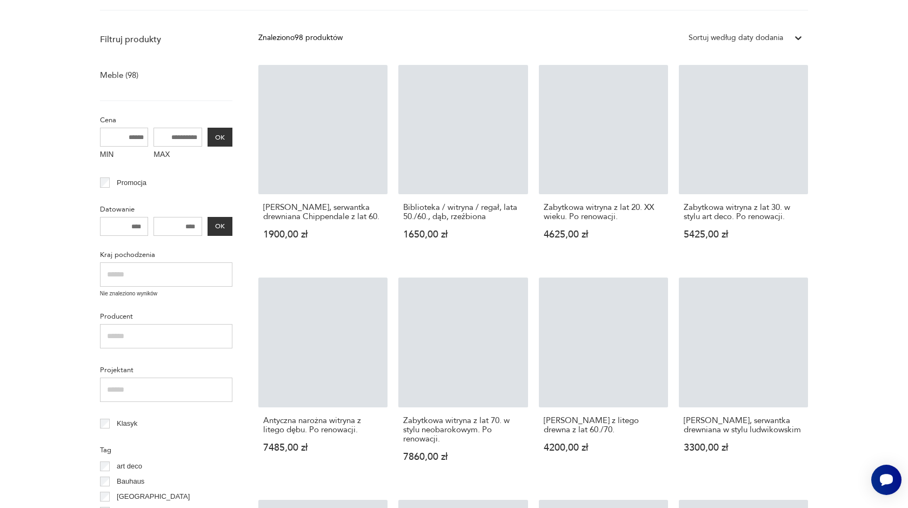
scroll to position [38, 0]
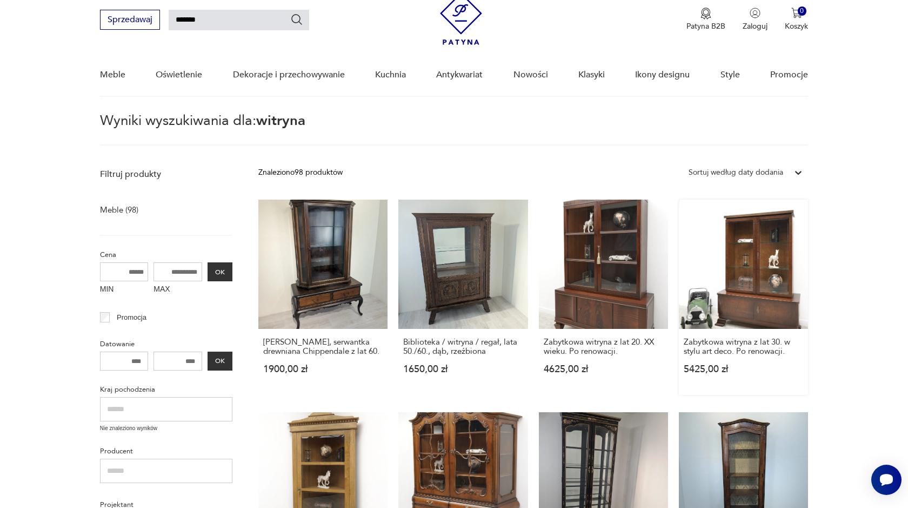
click at [755, 285] on link "Zabytkowa witryna z lat 30. w stylu art deco. Po renowacji. 5425,00 zł" at bounding box center [743, 296] width 129 height 195
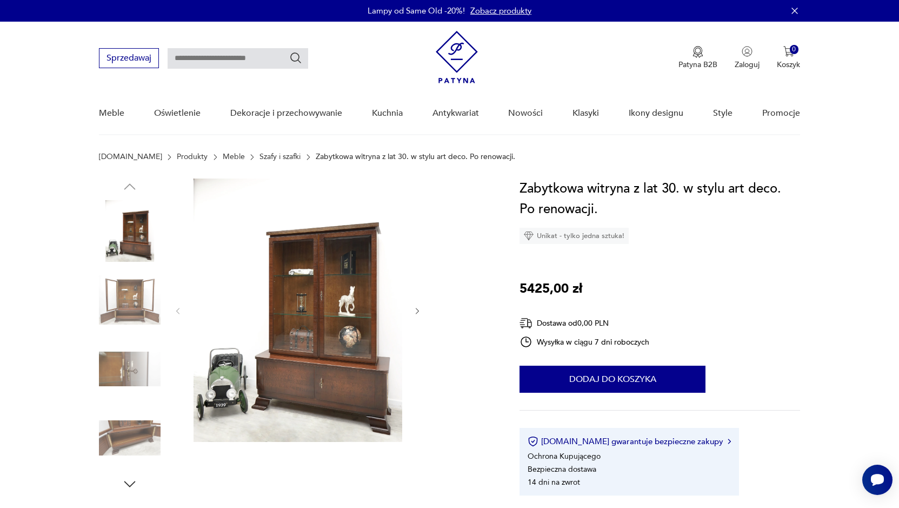
click at [415, 310] on icon "button" at bounding box center [417, 310] width 9 height 9
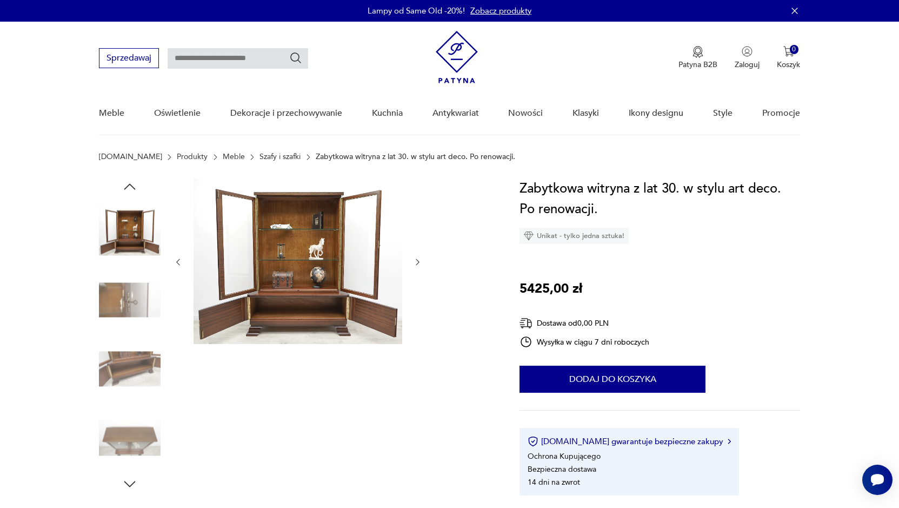
click at [419, 261] on icon "button" at bounding box center [417, 261] width 9 height 9
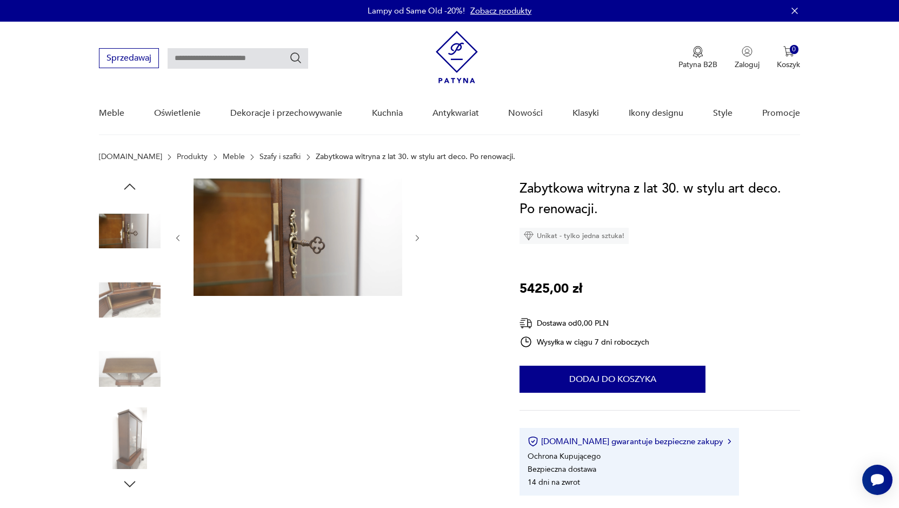
click at [416, 235] on icon "button" at bounding box center [417, 238] width 9 height 9
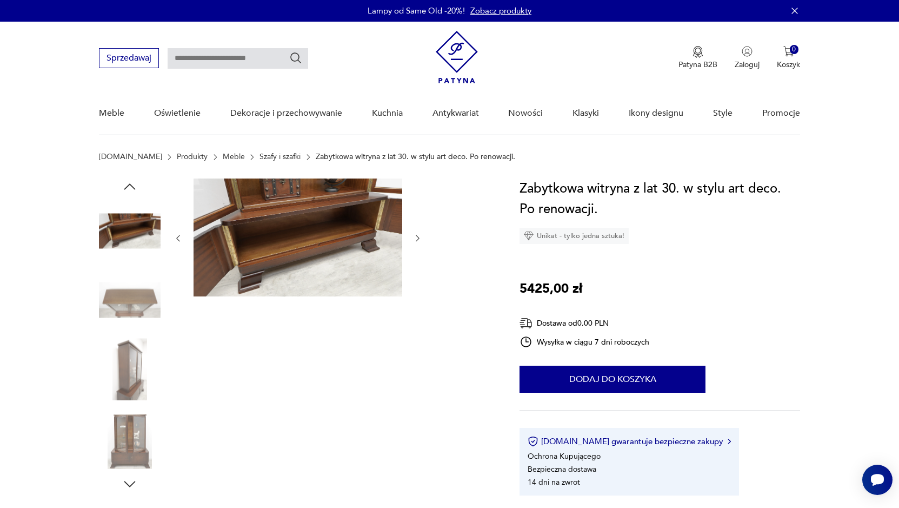
click at [320, 233] on img at bounding box center [298, 237] width 209 height 118
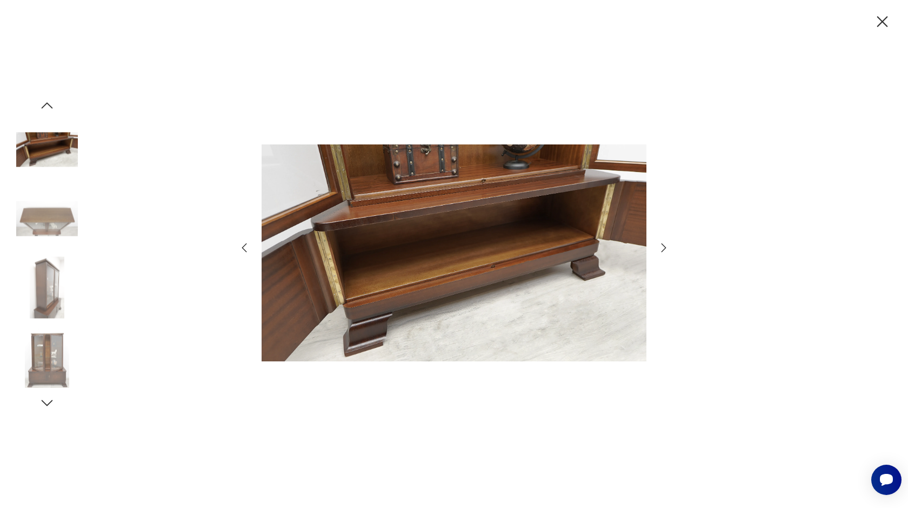
click at [49, 297] on img at bounding box center [47, 288] width 62 height 62
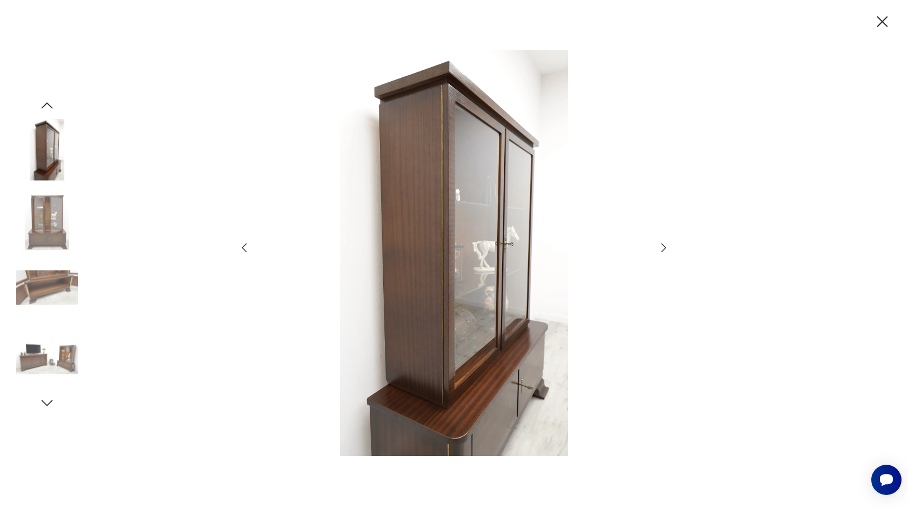
click at [36, 361] on img at bounding box center [47, 356] width 62 height 62
